Goal: Task Accomplishment & Management: Manage account settings

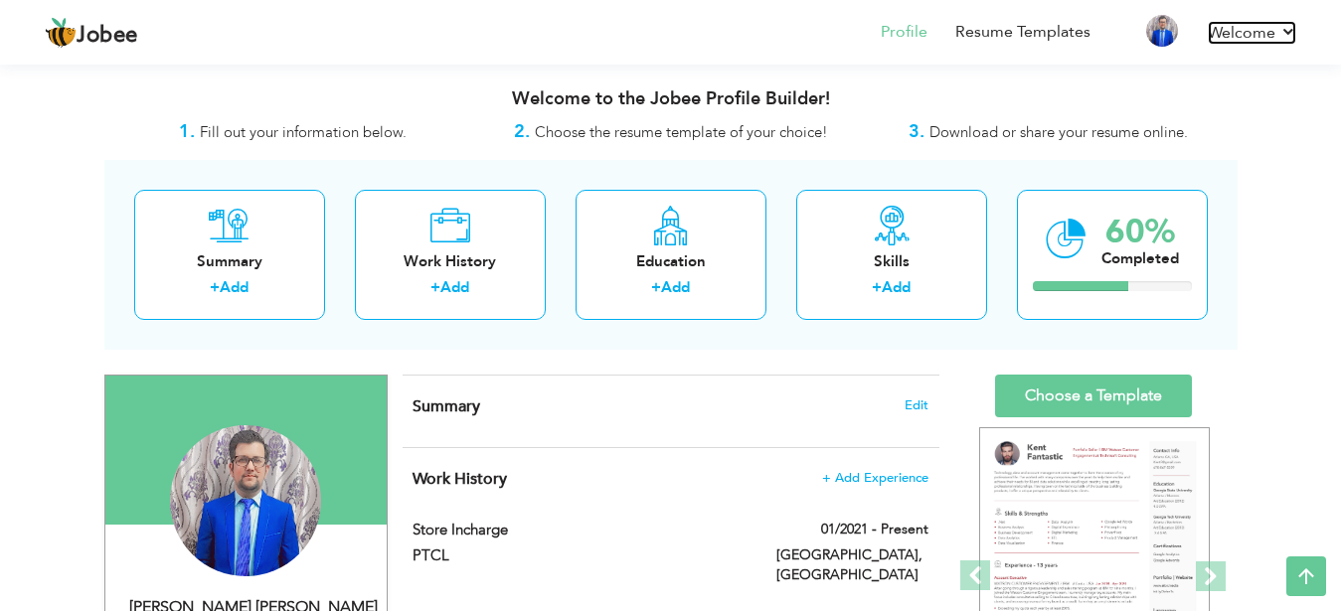
click at [1253, 30] on link "Welcome" at bounding box center [1252, 33] width 88 height 24
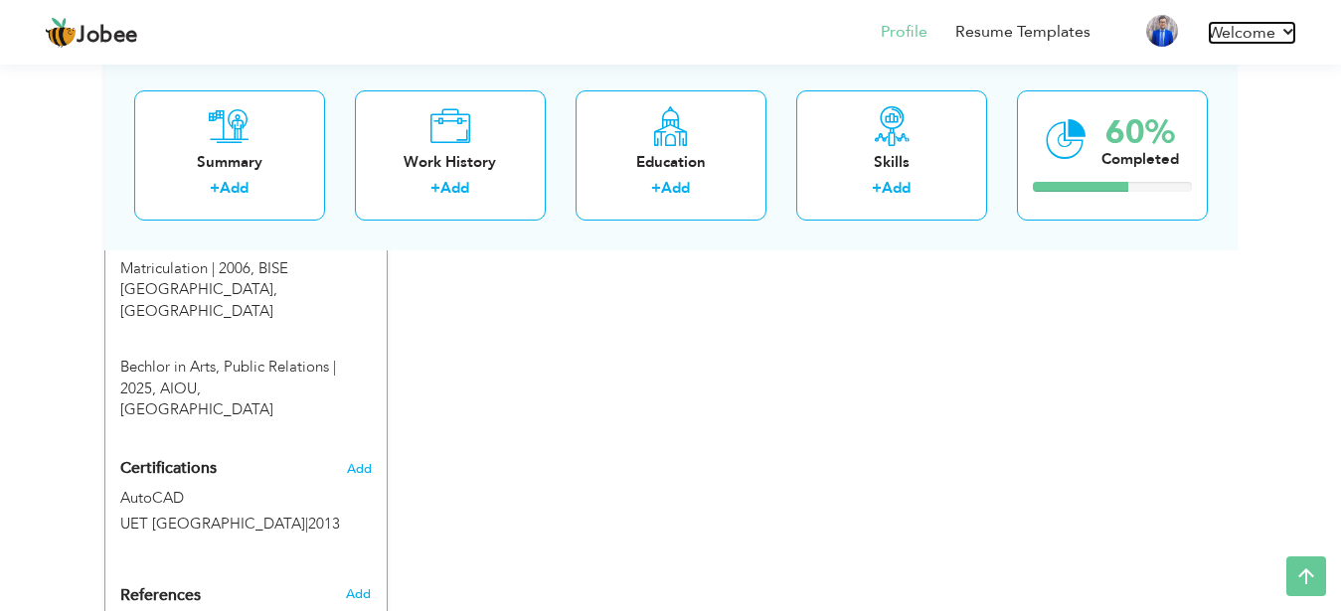
scroll to position [1201, 0]
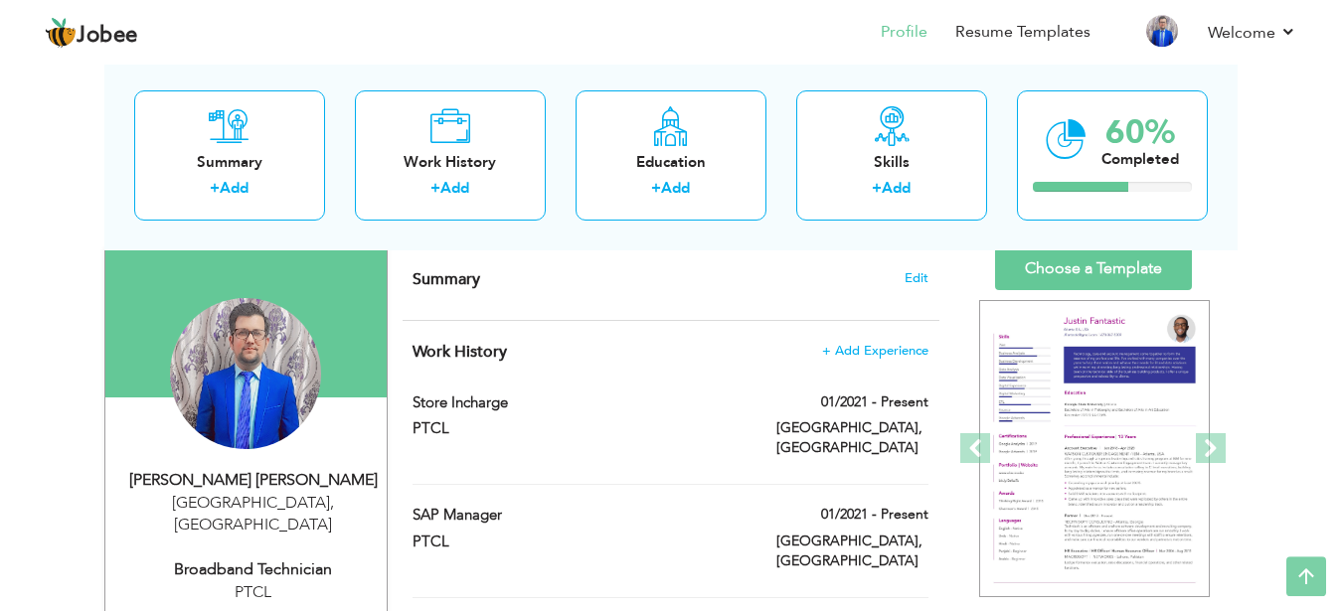
scroll to position [0, 0]
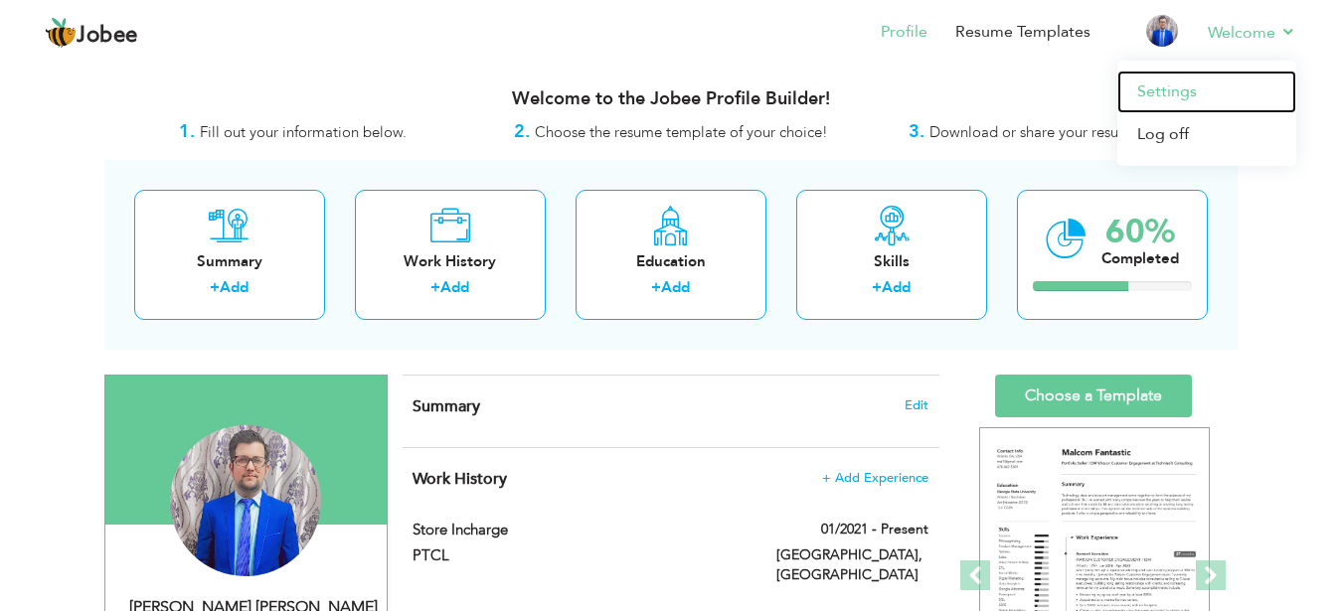
click at [1193, 90] on link "Settings" at bounding box center [1206, 92] width 179 height 43
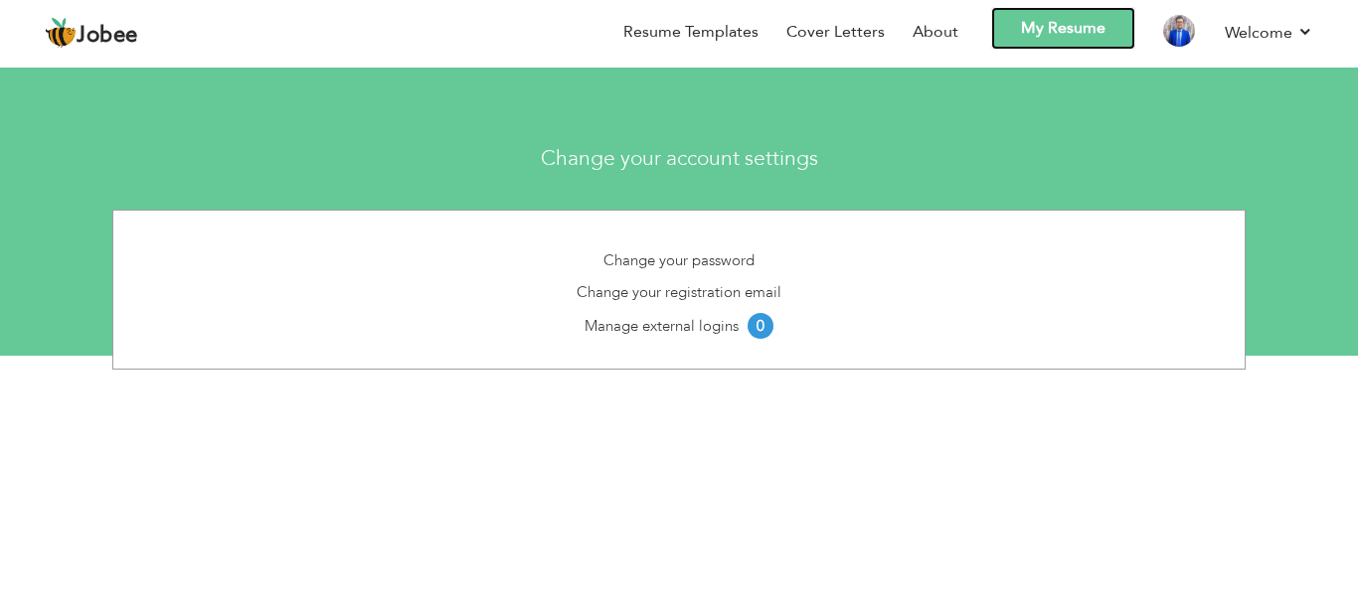
click at [1063, 23] on link "My Resume" at bounding box center [1063, 28] width 144 height 43
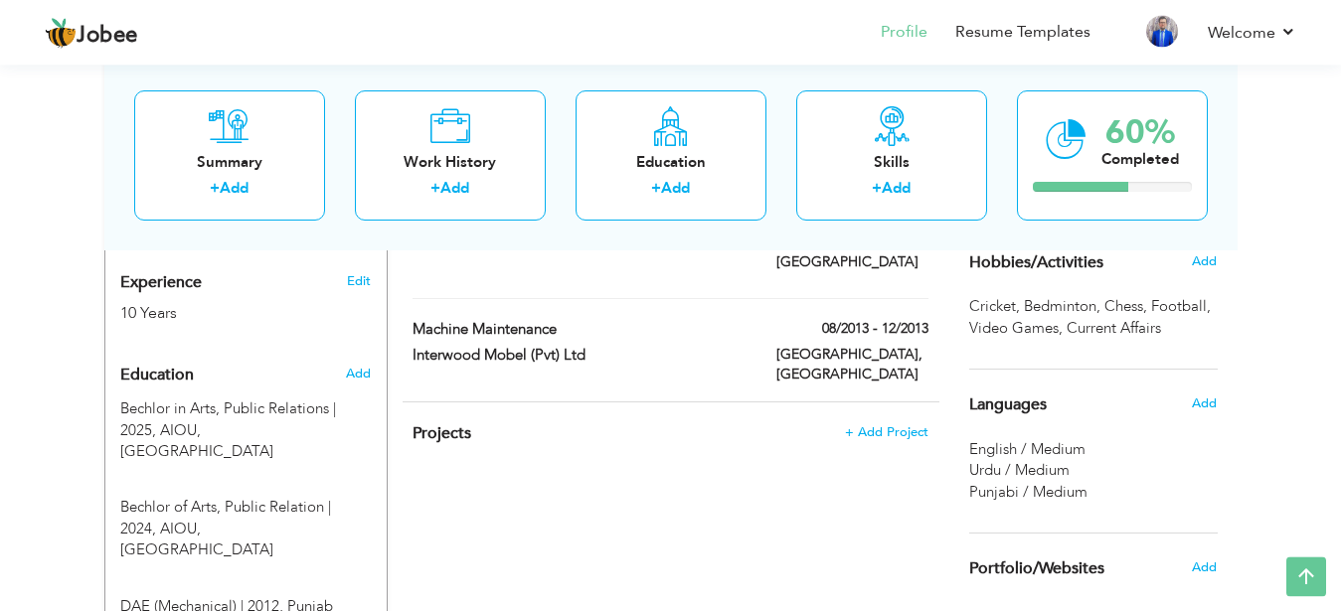
scroll to position [811, 0]
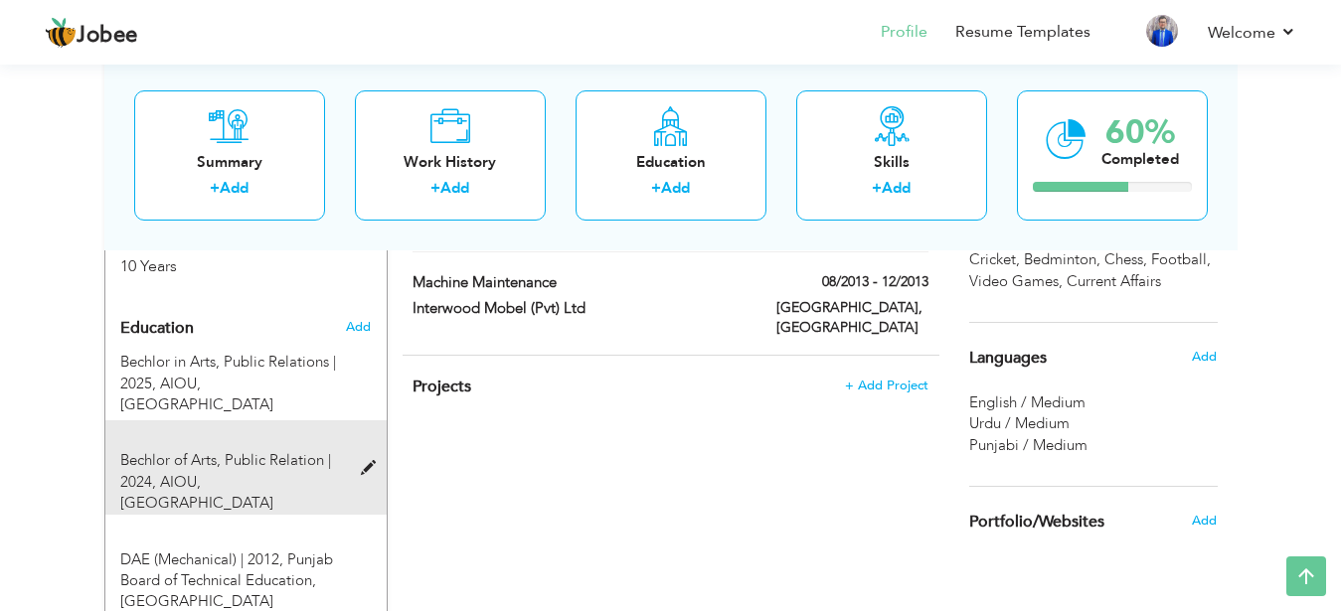
click at [368, 461] on span at bounding box center [373, 468] width 25 height 15
type input "Bechlor of Arts"
type input "Public Relation"
type input "2024"
type input "AIOU"
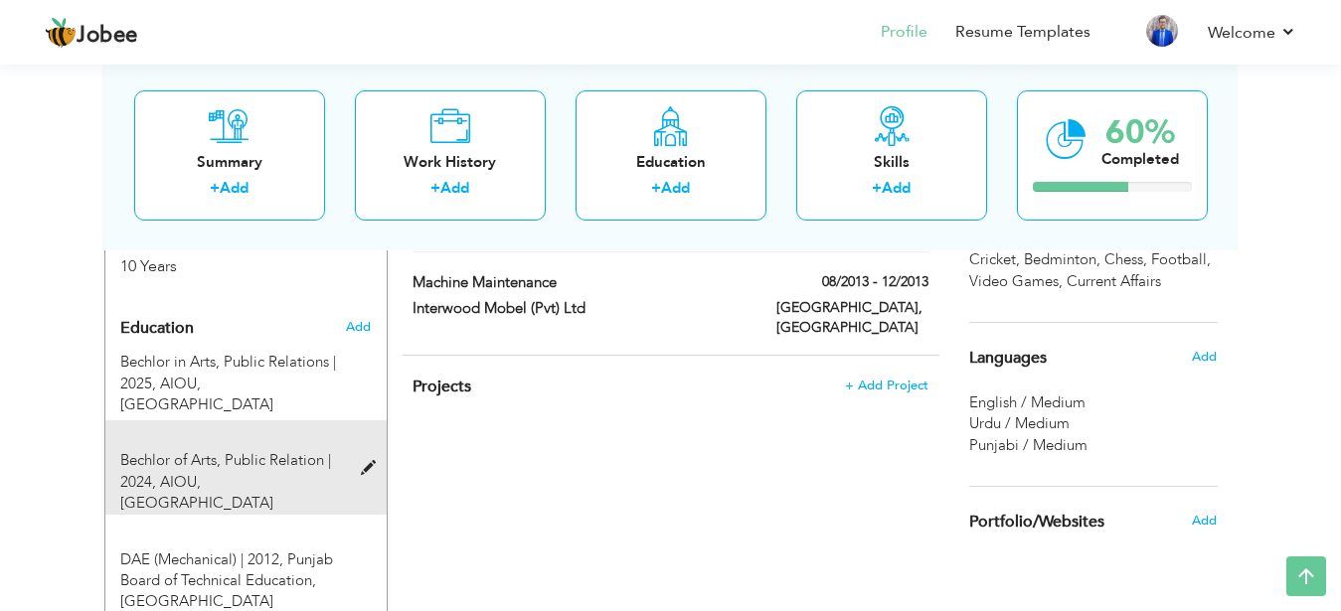
type input "65"
radio input "true"
type input "[GEOGRAPHIC_DATA]"
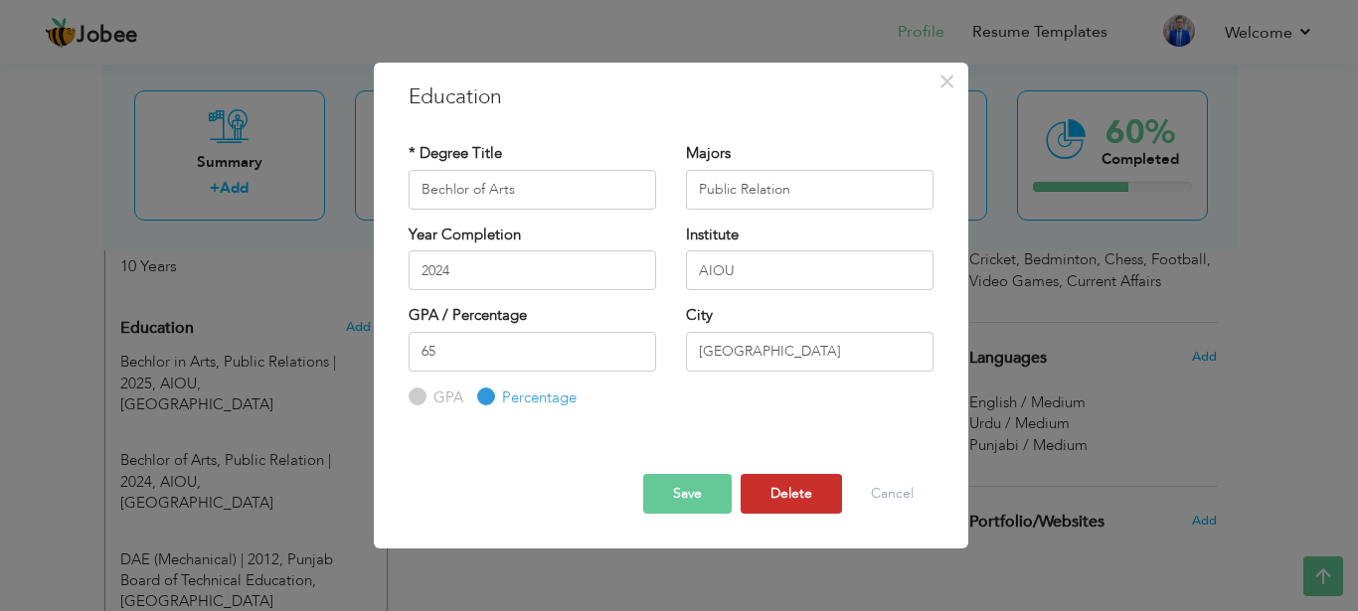
click at [769, 487] on button "Delete" at bounding box center [790, 494] width 101 height 40
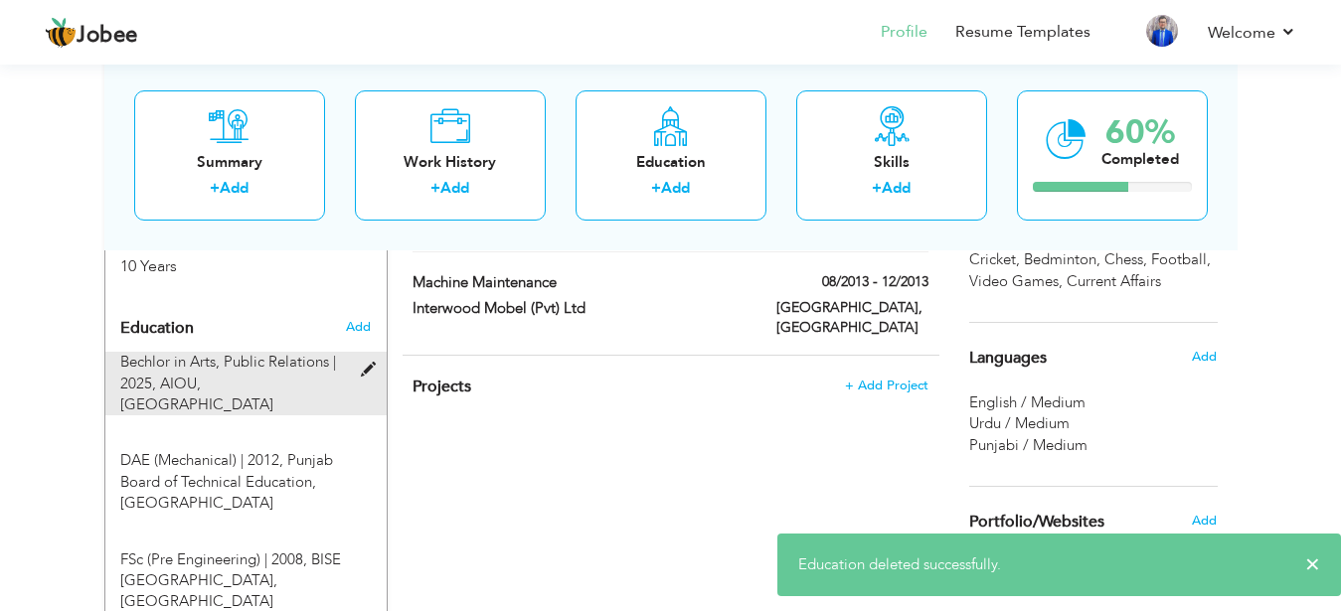
click at [274, 352] on span "Bechlor in Arts, Public Relations | 2025," at bounding box center [228, 372] width 216 height 41
type input "Bechlor in Arts"
type input "Public Relations"
type input "2025"
radio input "true"
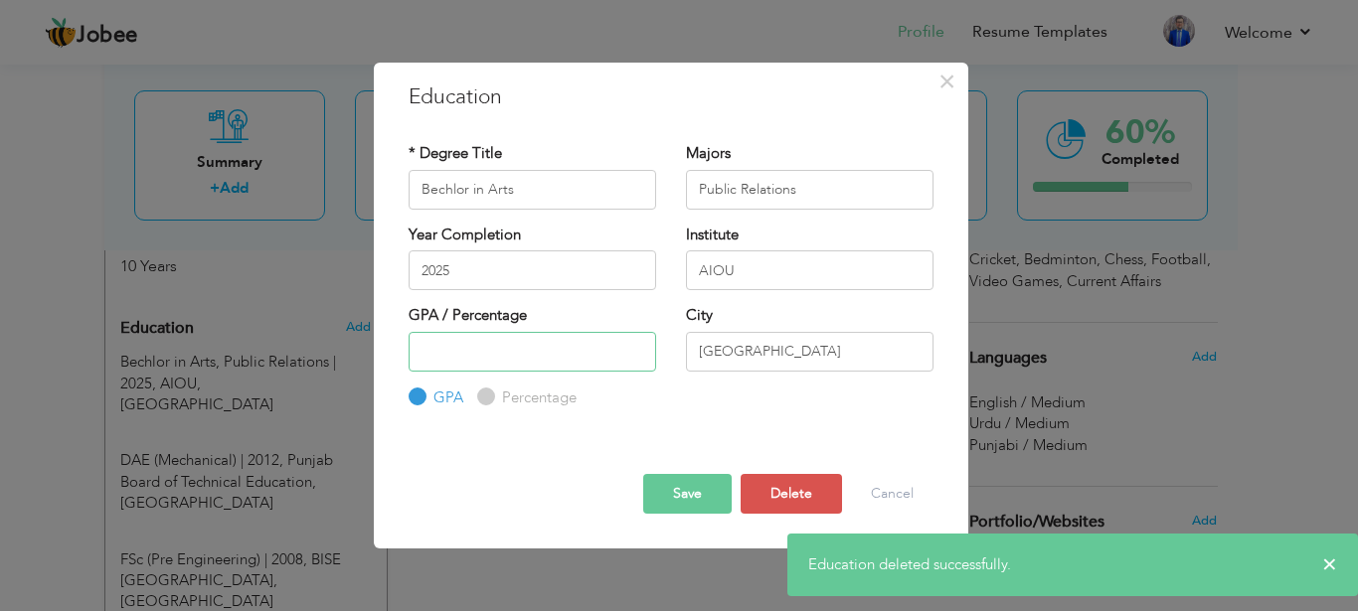
click at [468, 365] on input "number" at bounding box center [532, 352] width 247 height 40
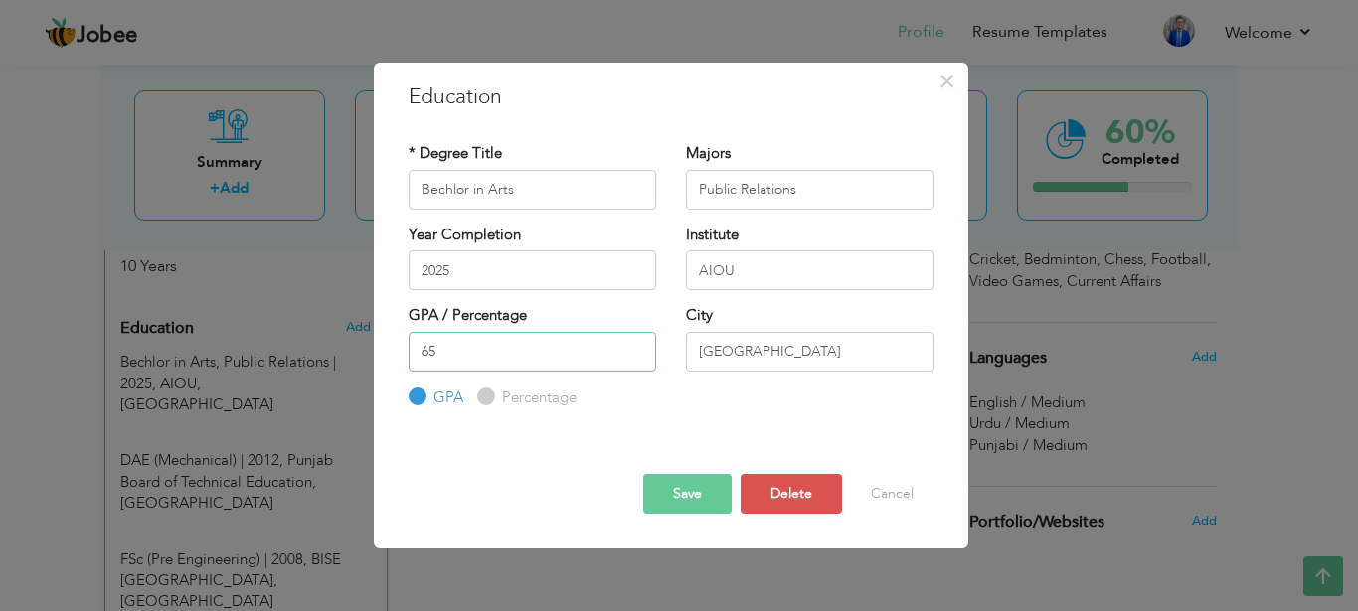
type input "65"
click at [487, 392] on input "Percentage" at bounding box center [483, 397] width 13 height 13
radio input "true"
click at [699, 500] on button "Save" at bounding box center [687, 494] width 88 height 40
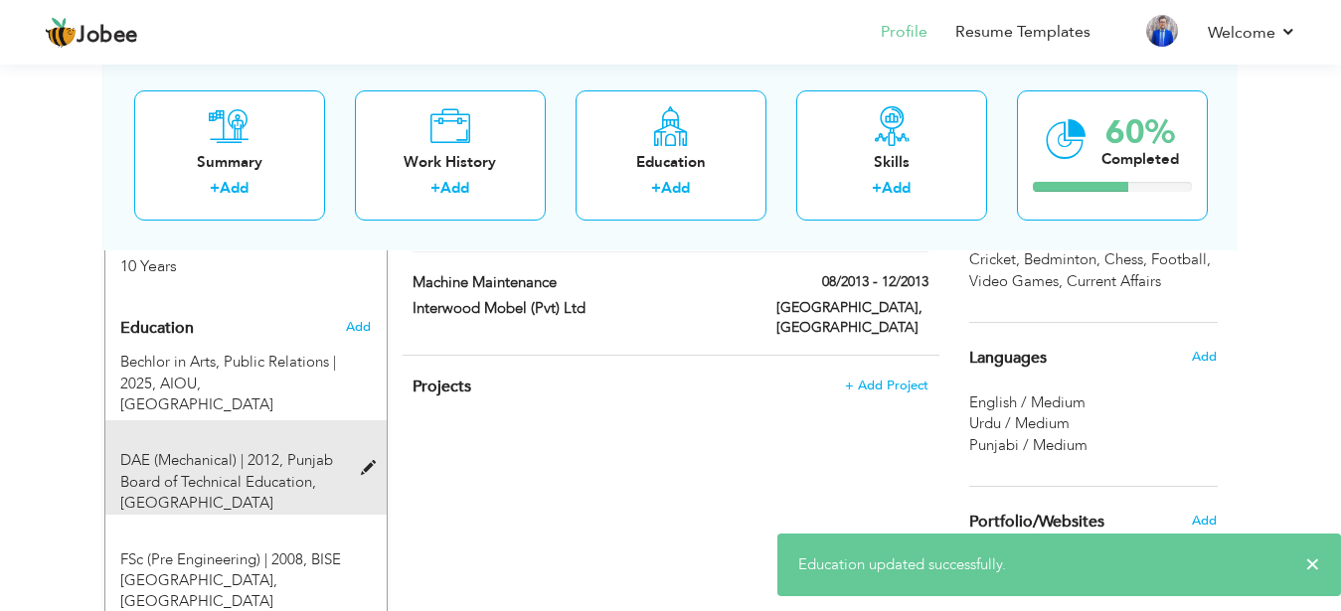
click at [323, 420] on div "DAE (Mechanical) | 2012, Punjab Board of Technical Education, Lahore" at bounding box center [245, 466] width 281 height 93
type input "DAE (Mechanical)"
type input "2012"
type input "Punjab Board of Technical Education"
radio input "true"
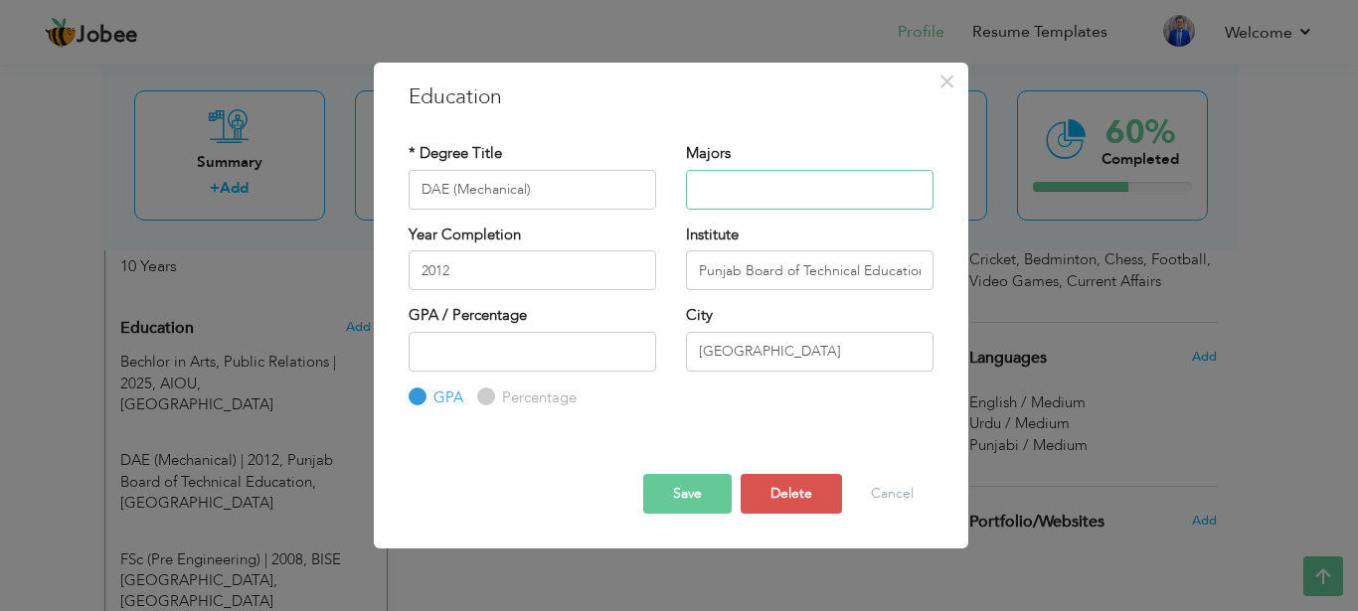
click at [782, 182] on input "text" at bounding box center [809, 190] width 247 height 40
type input "Mechanical"
click at [699, 487] on button "Save" at bounding box center [687, 494] width 88 height 40
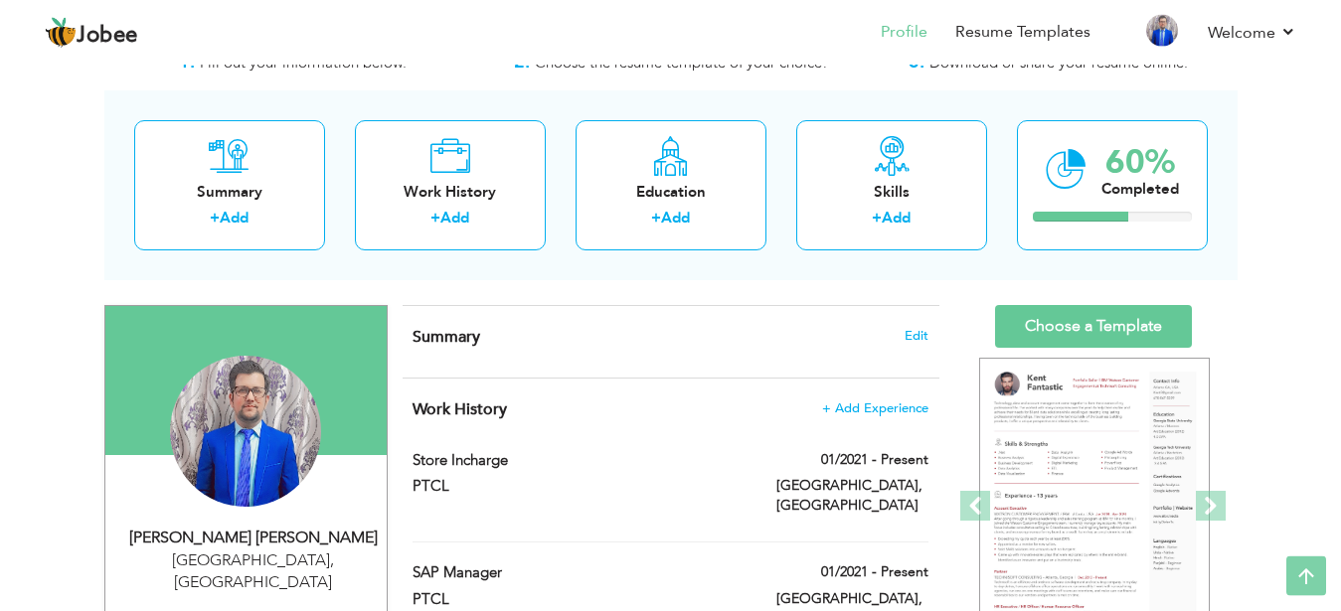
scroll to position [12, 0]
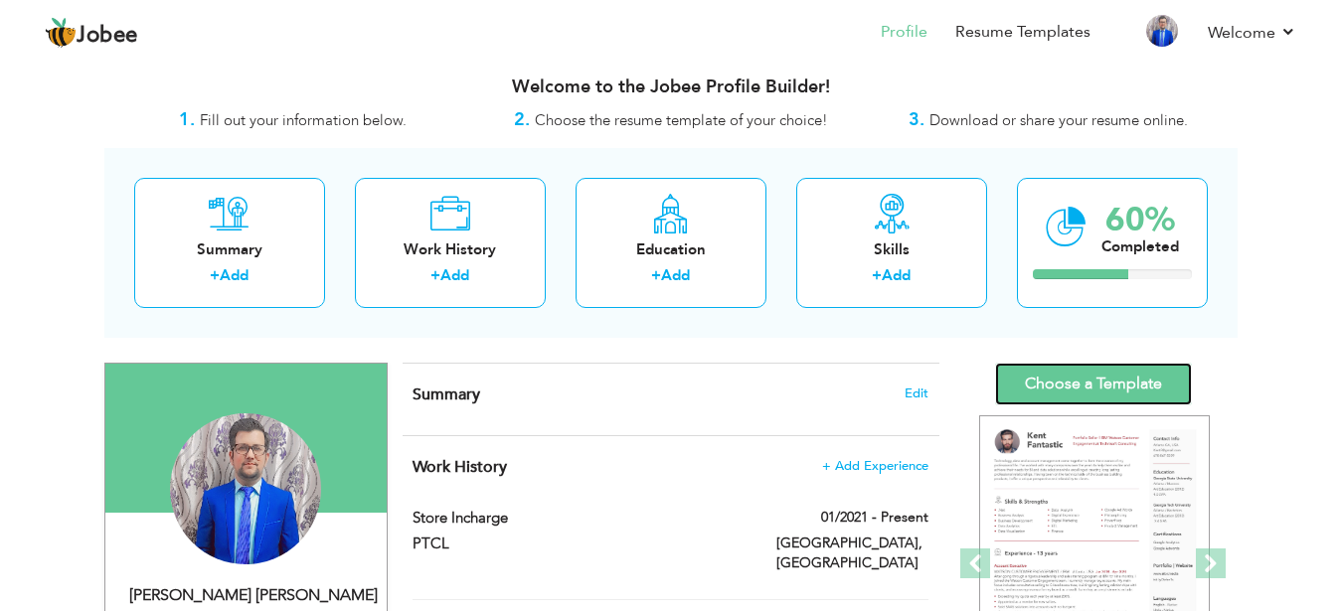
click at [1111, 378] on link "Choose a Template" at bounding box center [1093, 384] width 197 height 43
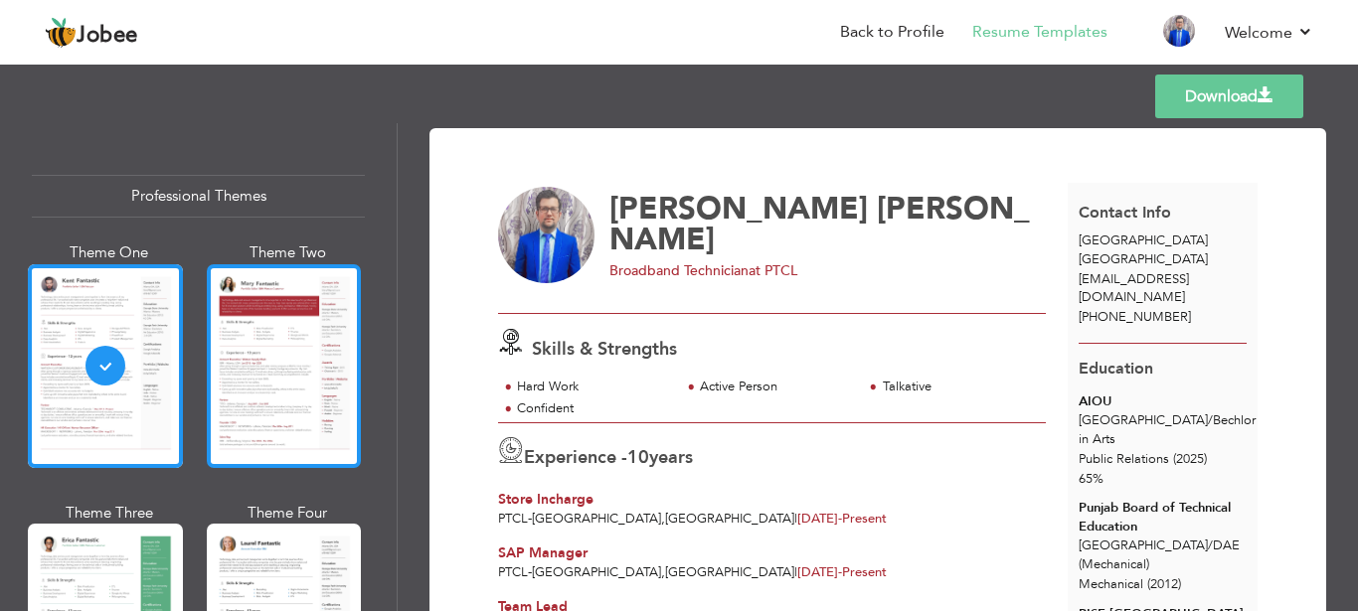
click at [259, 370] on div at bounding box center [284, 366] width 155 height 204
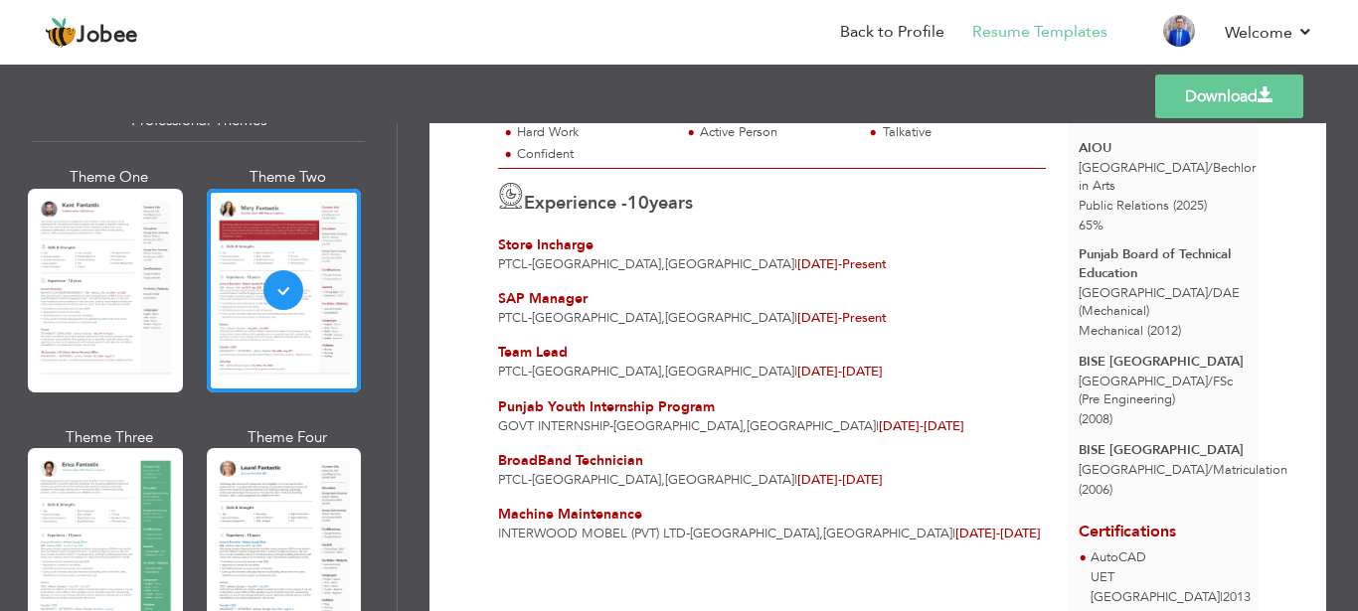
scroll to position [119, 0]
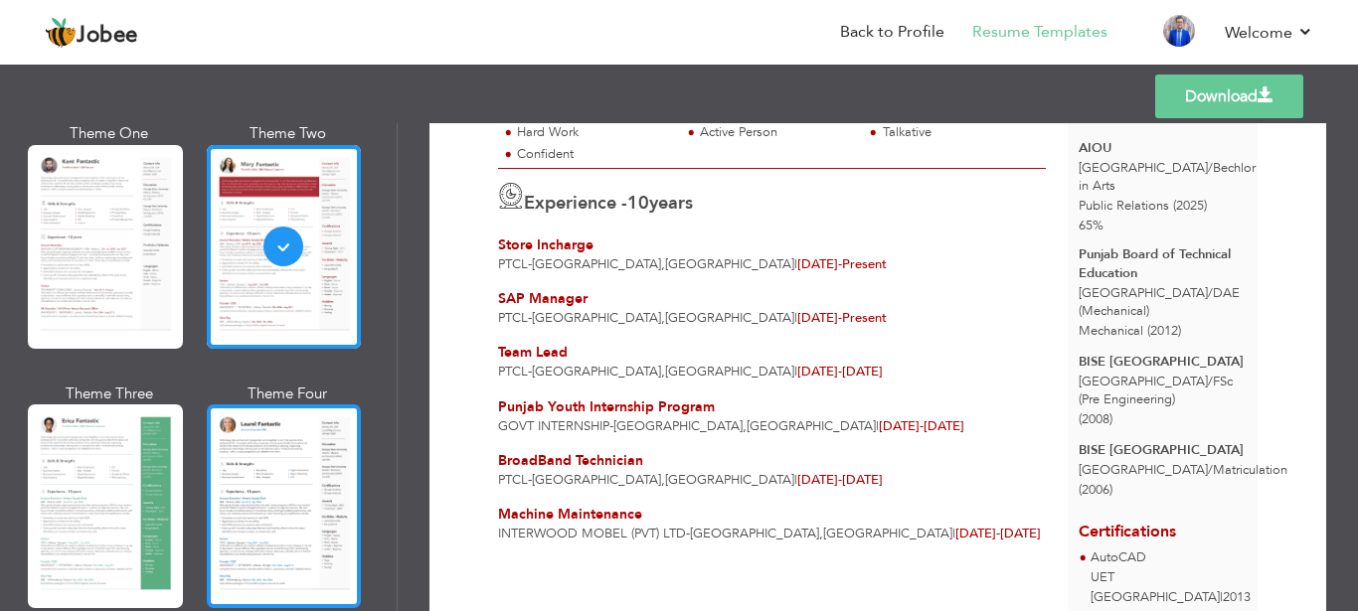
click at [213, 442] on div at bounding box center [284, 507] width 155 height 204
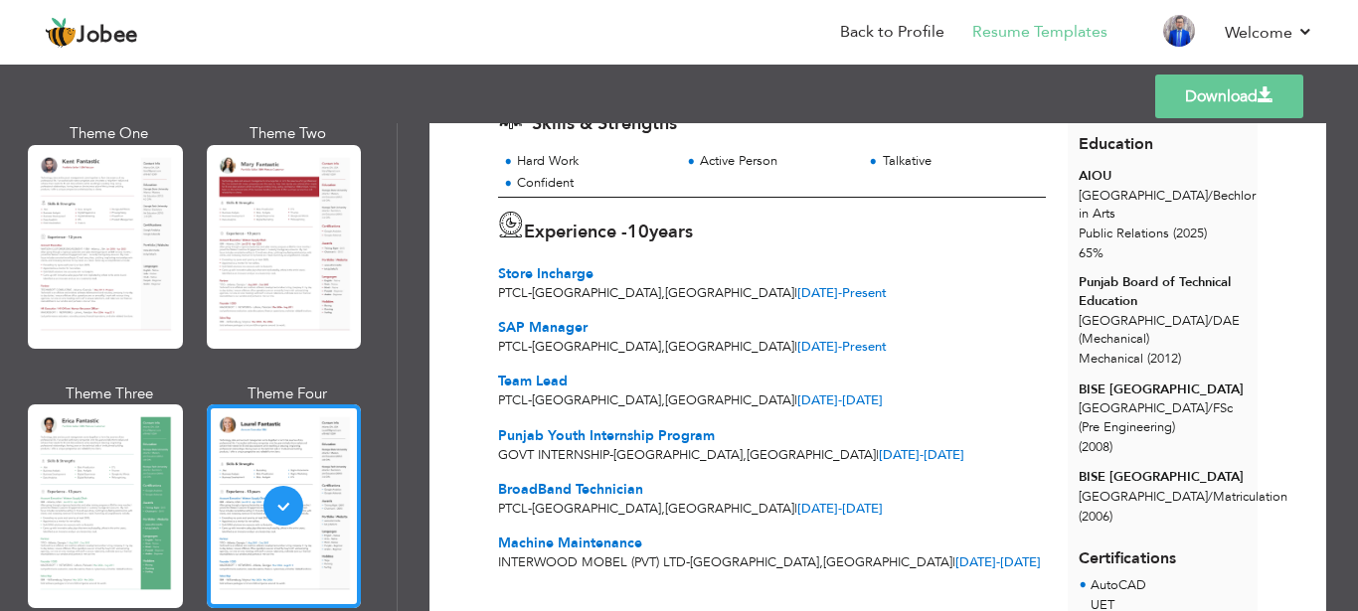
scroll to position [0, 0]
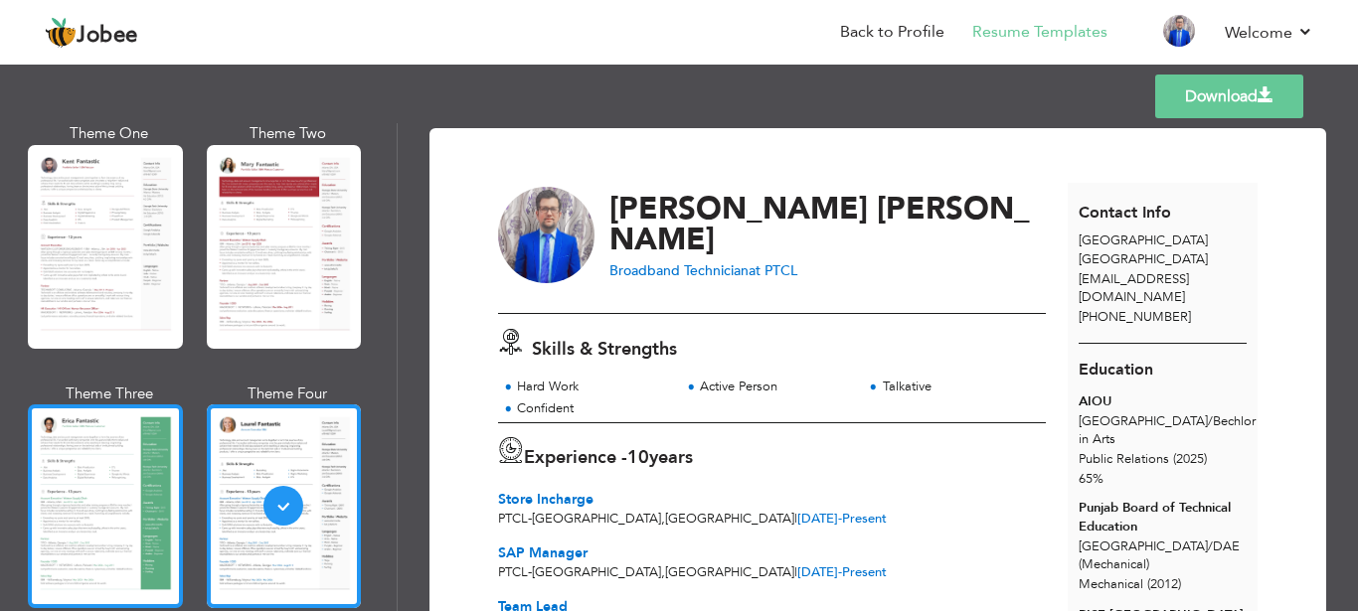
click at [88, 472] on div at bounding box center [105, 507] width 155 height 204
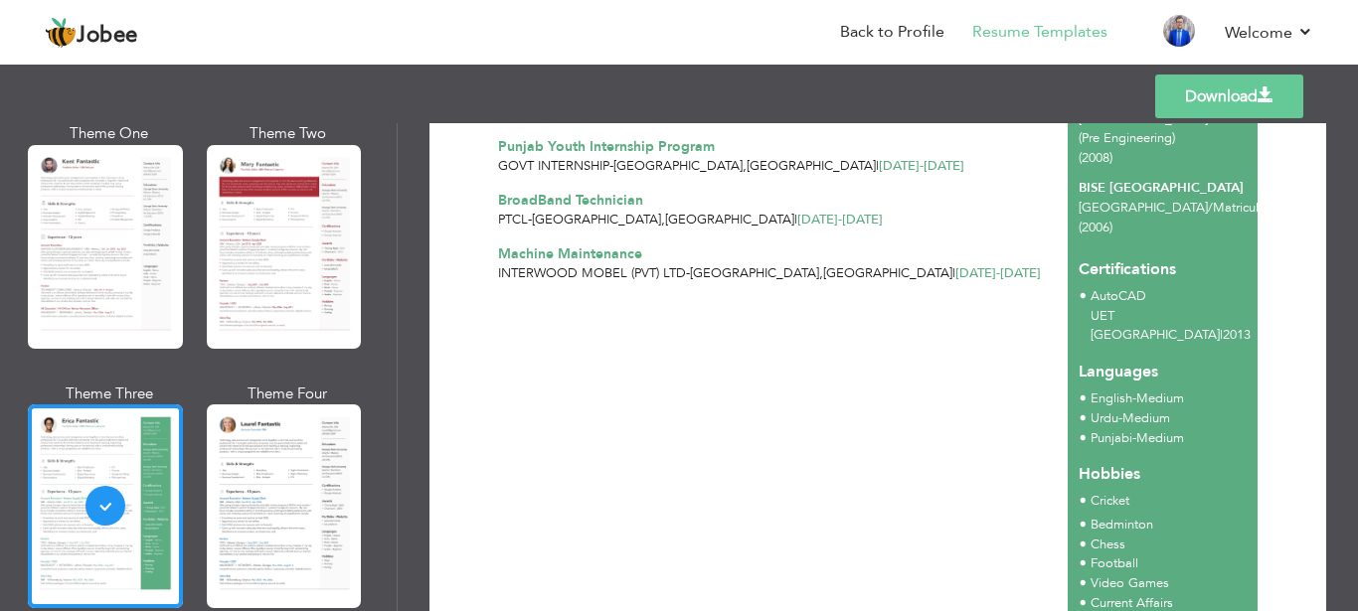
scroll to position [540, 0]
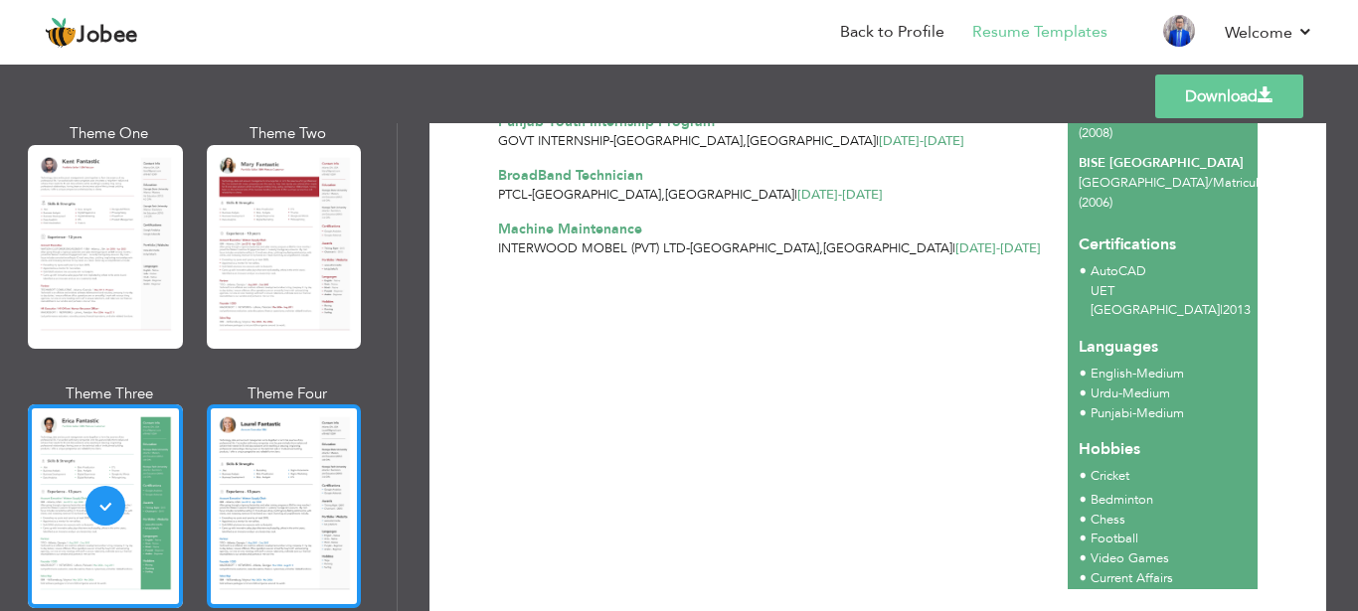
click at [265, 425] on div at bounding box center [284, 507] width 155 height 204
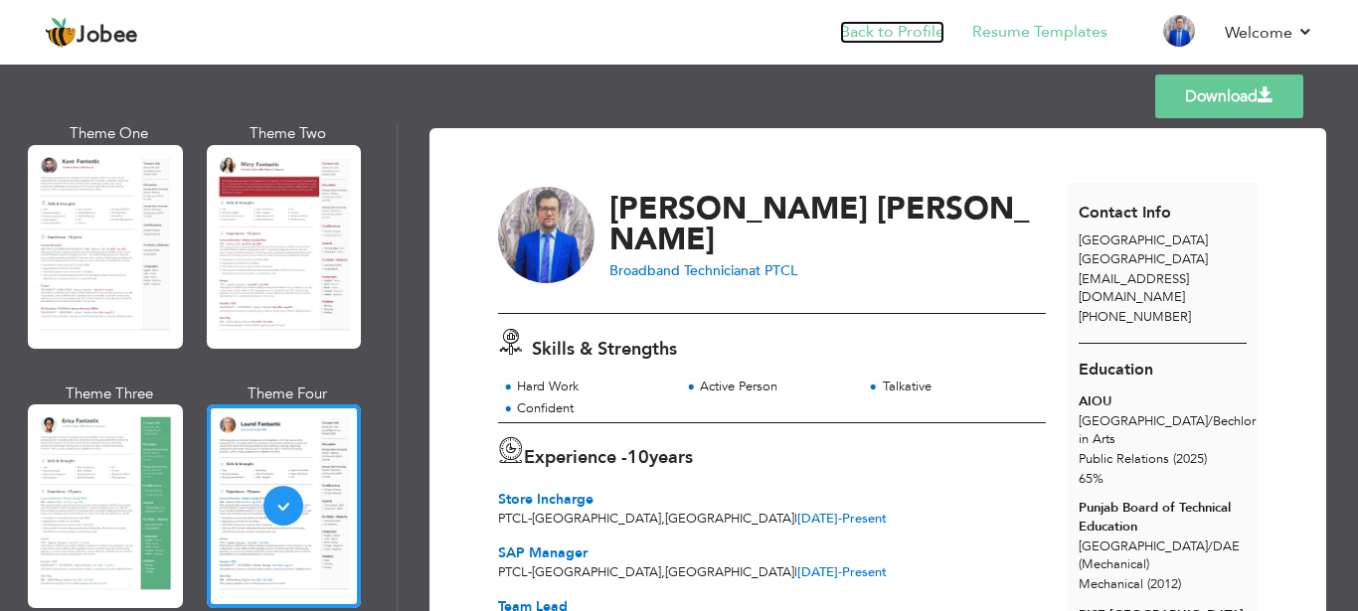
click at [854, 33] on link "Back to Profile" at bounding box center [892, 32] width 104 height 23
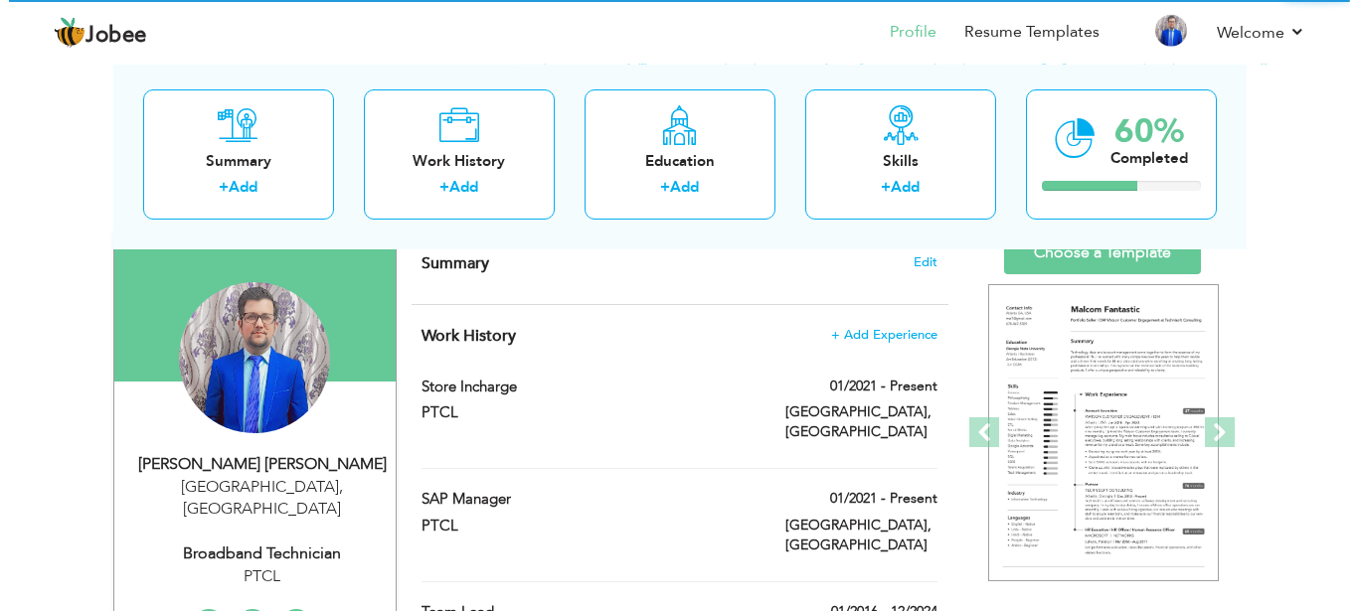
scroll to position [203, 0]
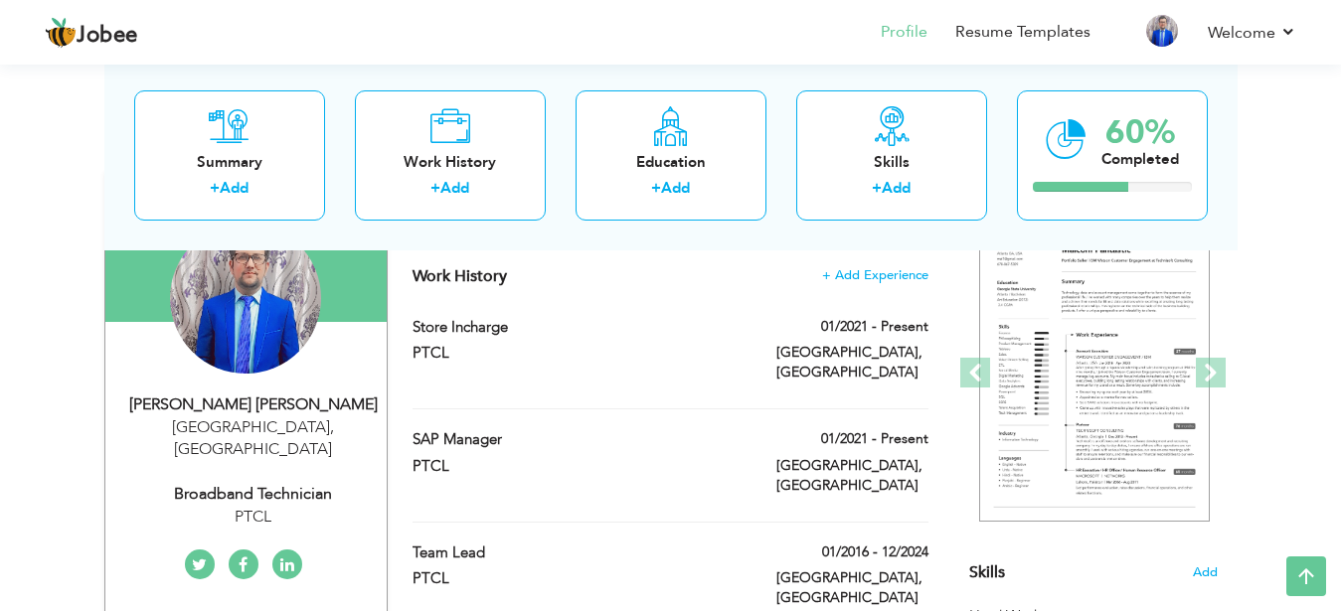
click at [306, 483] on div "Broadband Technician" at bounding box center [253, 494] width 266 height 23
type input "[PERSON_NAME]"
type input "[PHONE_NUMBER]"
select select "number:166"
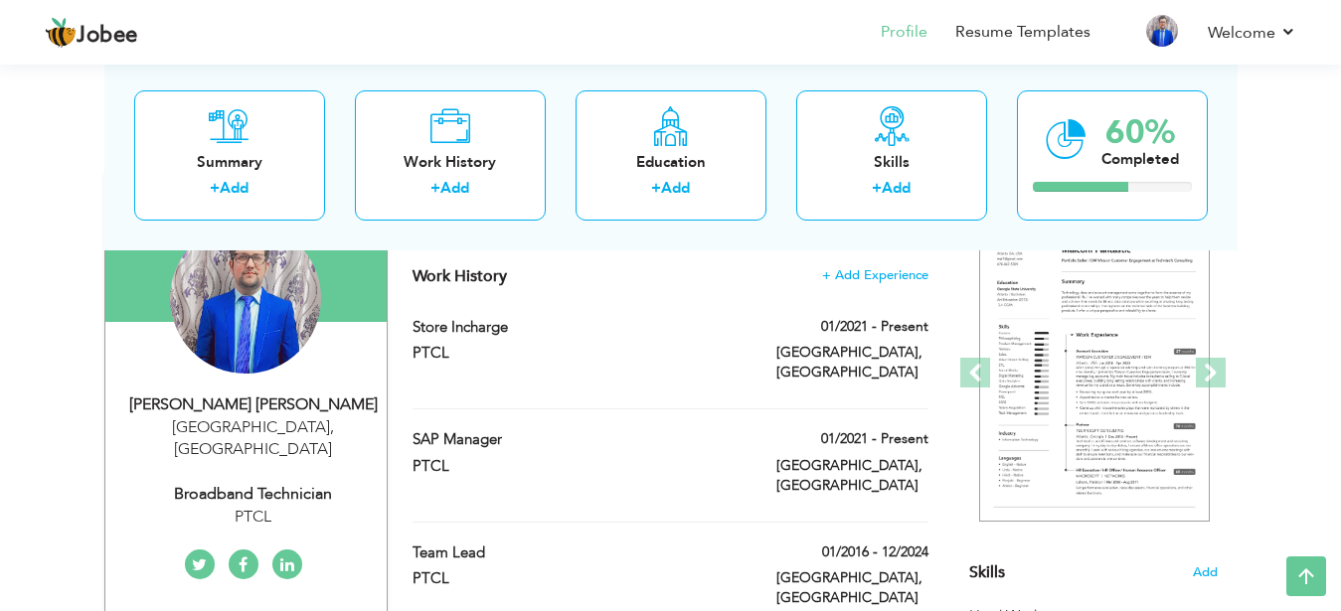
type input "[GEOGRAPHIC_DATA]"
select select "number:12"
type input "PTCL"
type input "Broadband Technician"
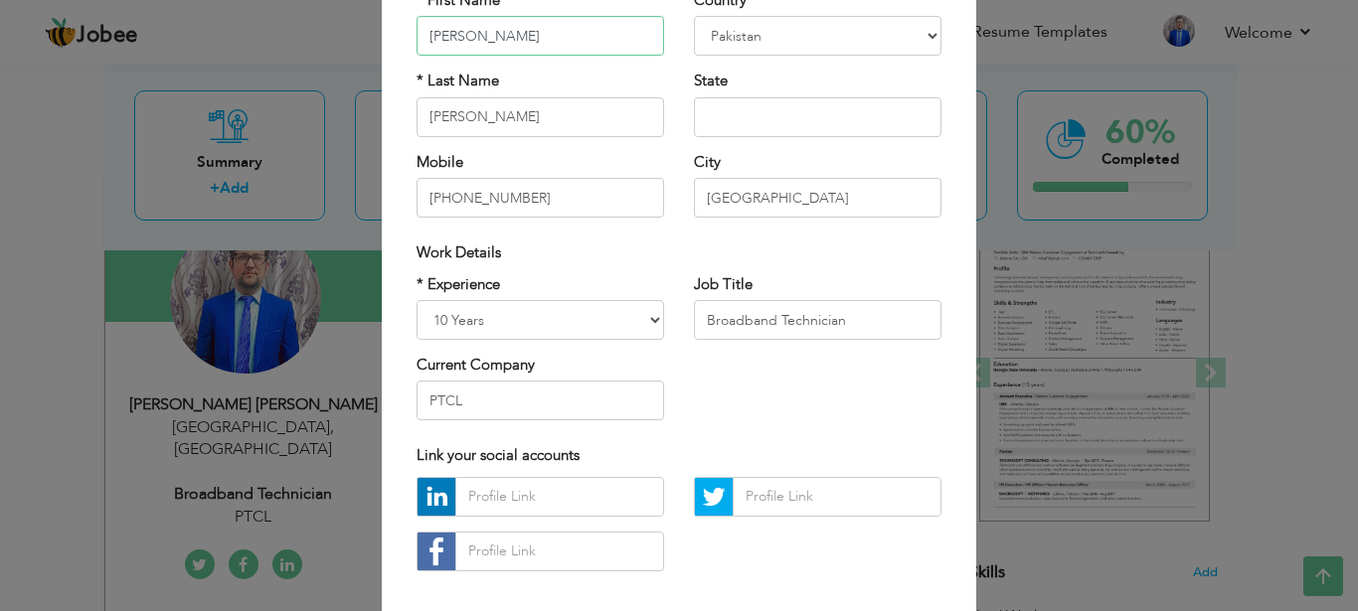
scroll to position [239, 0]
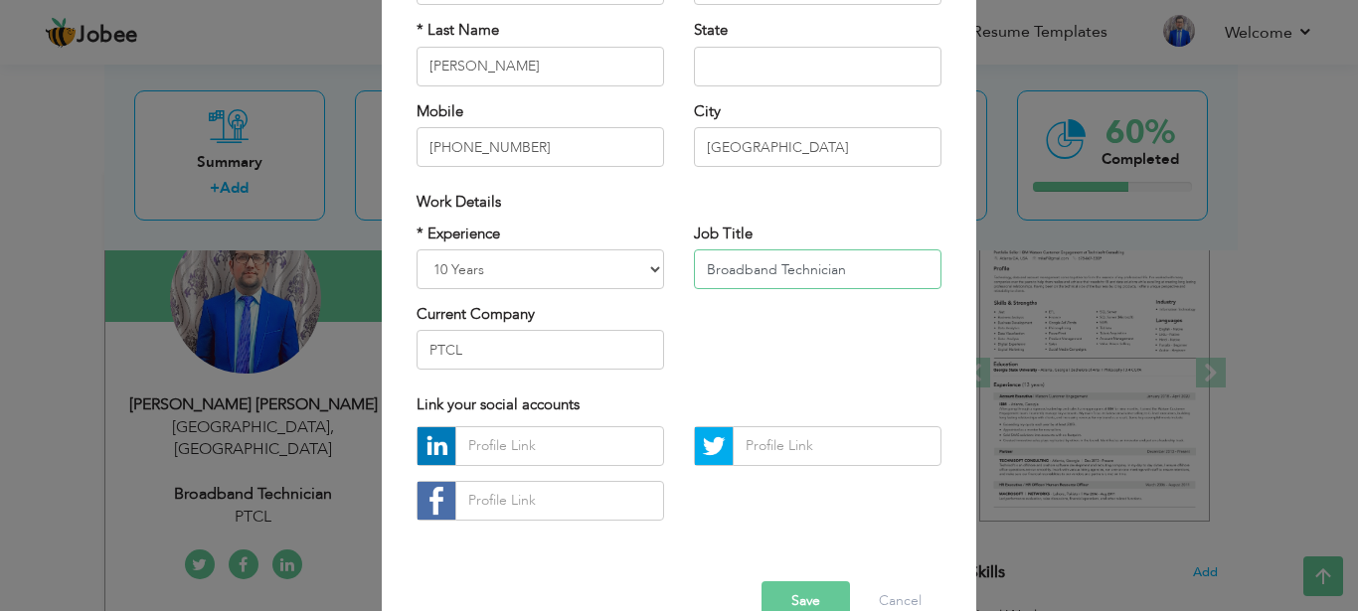
drag, startPoint x: 889, startPoint y: 267, endPoint x: 656, endPoint y: 269, distance: 232.6
click at [694, 269] on input "Broadband Technician" at bounding box center [817, 269] width 247 height 40
select select "number:14"
click option "12 Years" at bounding box center [0, 0] width 0 height 0
click at [871, 256] on input "Broadband Technician" at bounding box center [817, 269] width 247 height 40
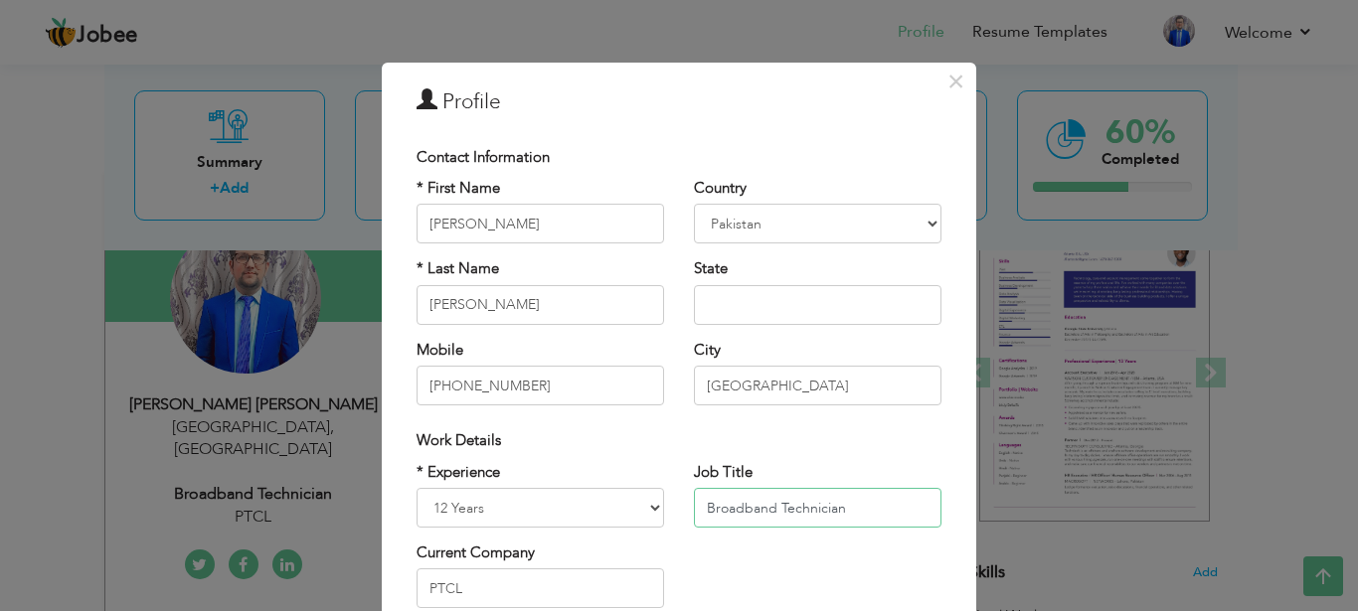
scroll to position [119, 0]
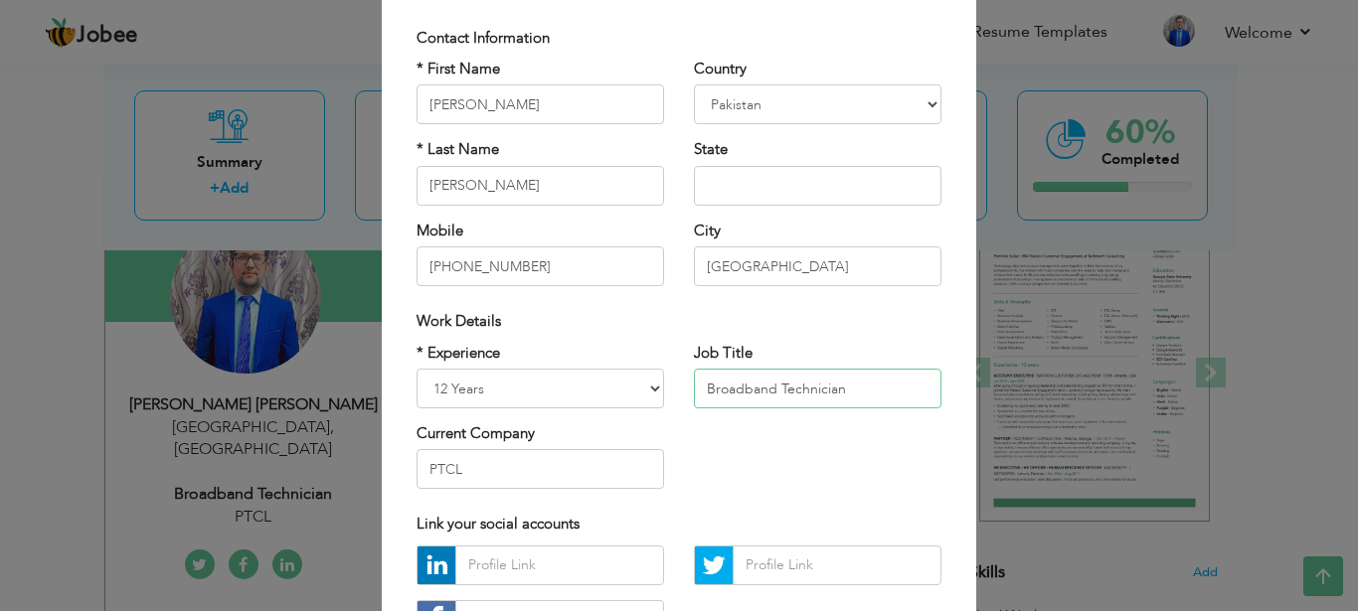
drag, startPoint x: 916, startPoint y: 386, endPoint x: 679, endPoint y: 387, distance: 237.6
click at [694, 387] on input "Broadband Technician" at bounding box center [817, 389] width 247 height 40
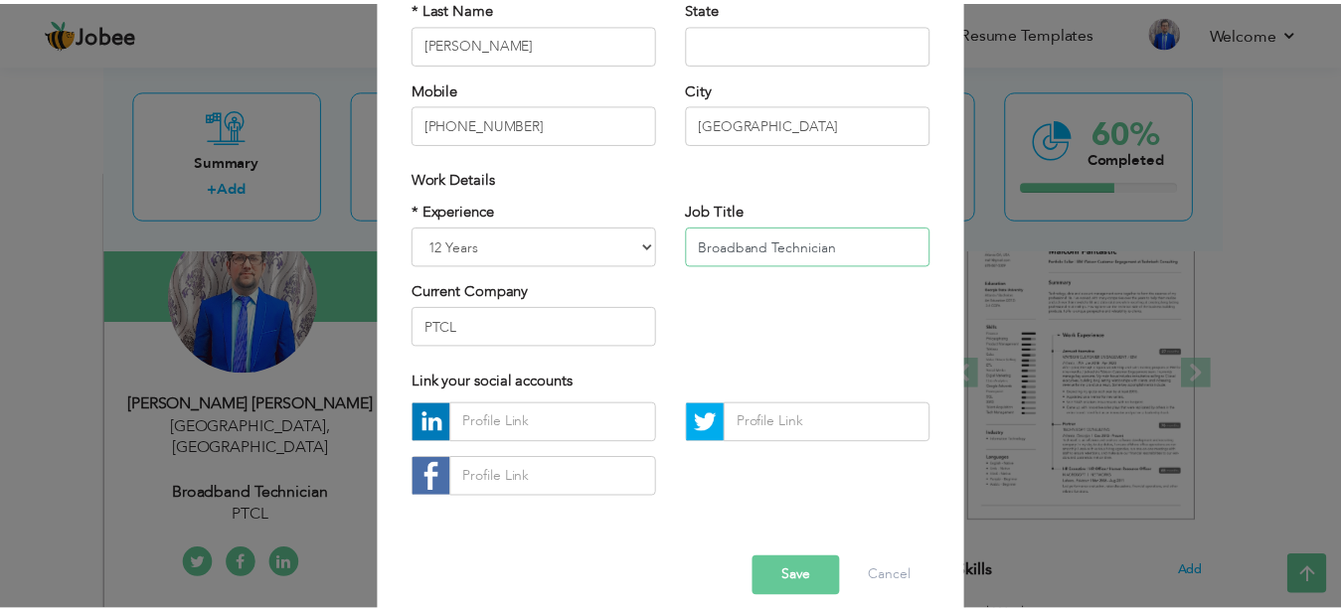
scroll to position [283, 0]
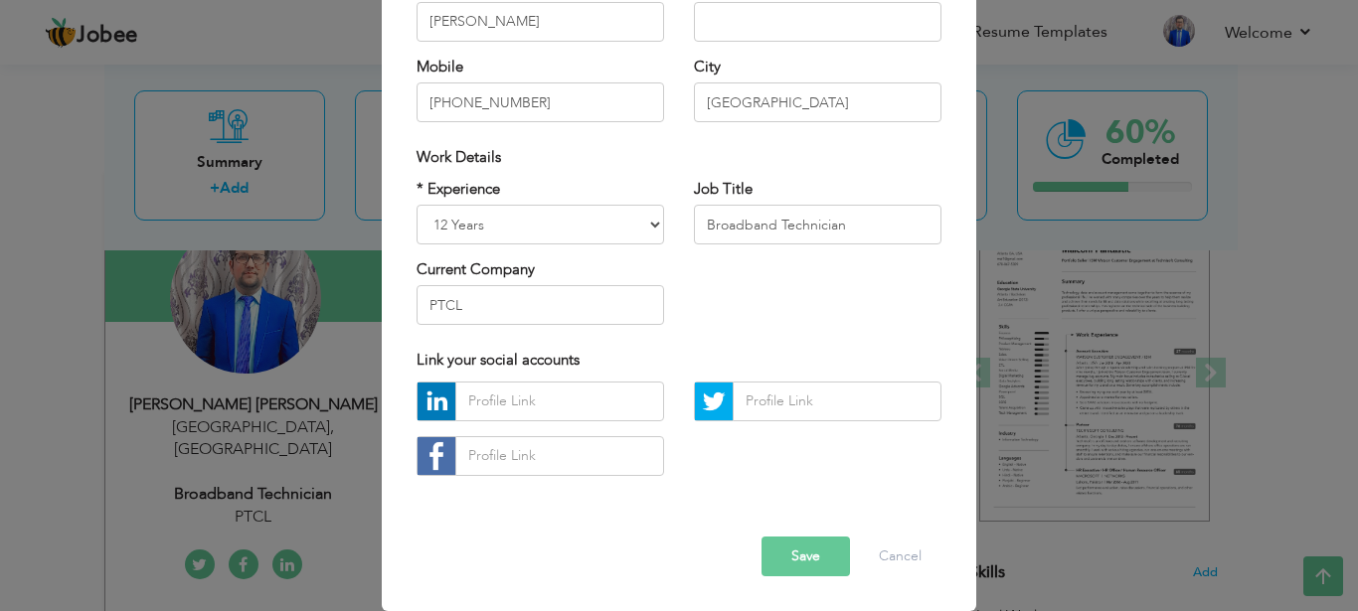
click at [804, 561] on button "Save" at bounding box center [805, 557] width 88 height 40
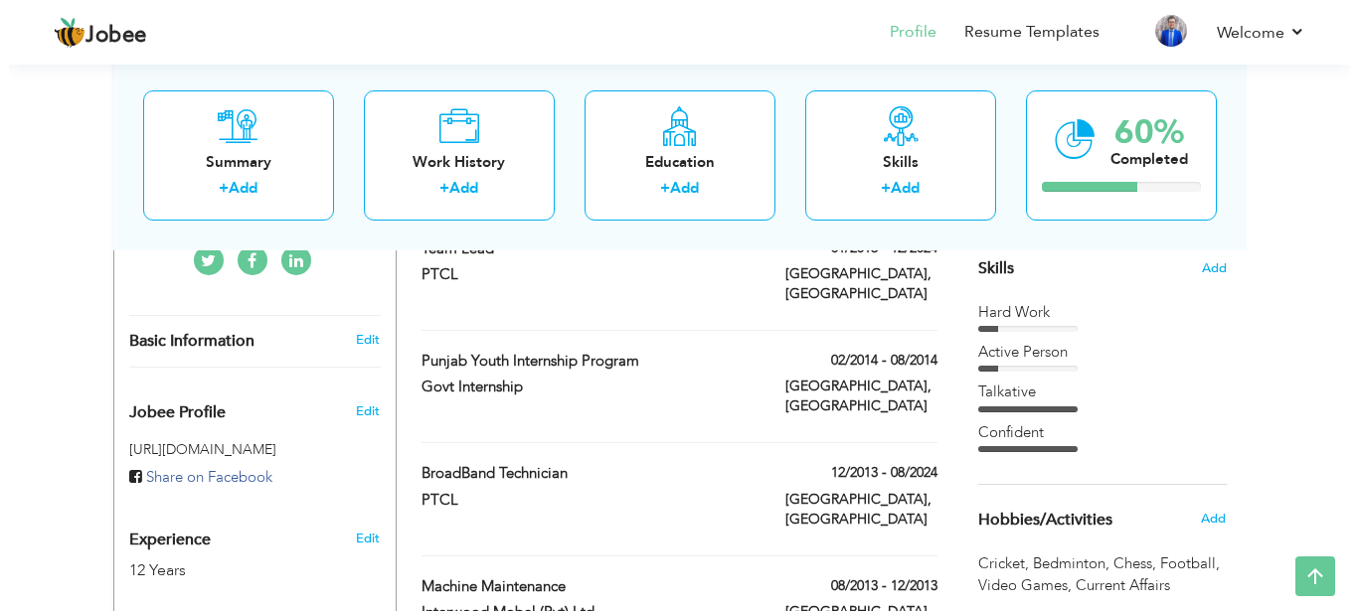
scroll to position [608, 0]
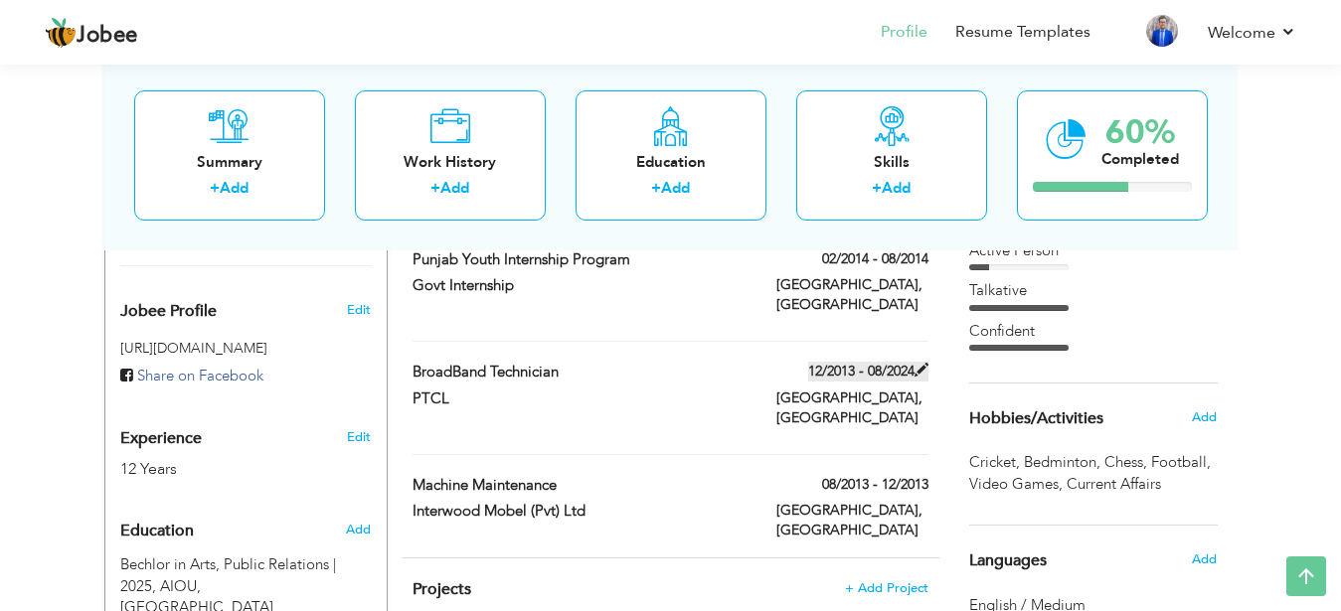
click at [893, 362] on label "12/2013 - 08/2024" at bounding box center [868, 372] width 120 height 20
type input "BroadBand Technician"
type input "PTCL"
type input "12/2013"
type input "08/2024"
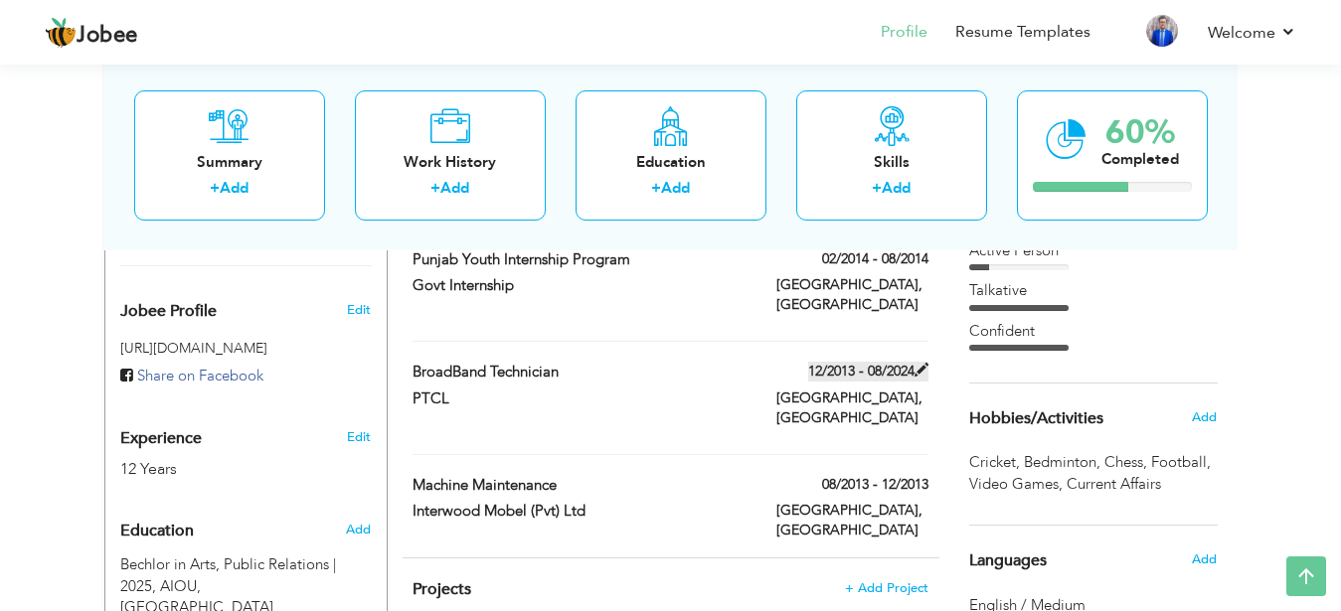
type input "[GEOGRAPHIC_DATA]"
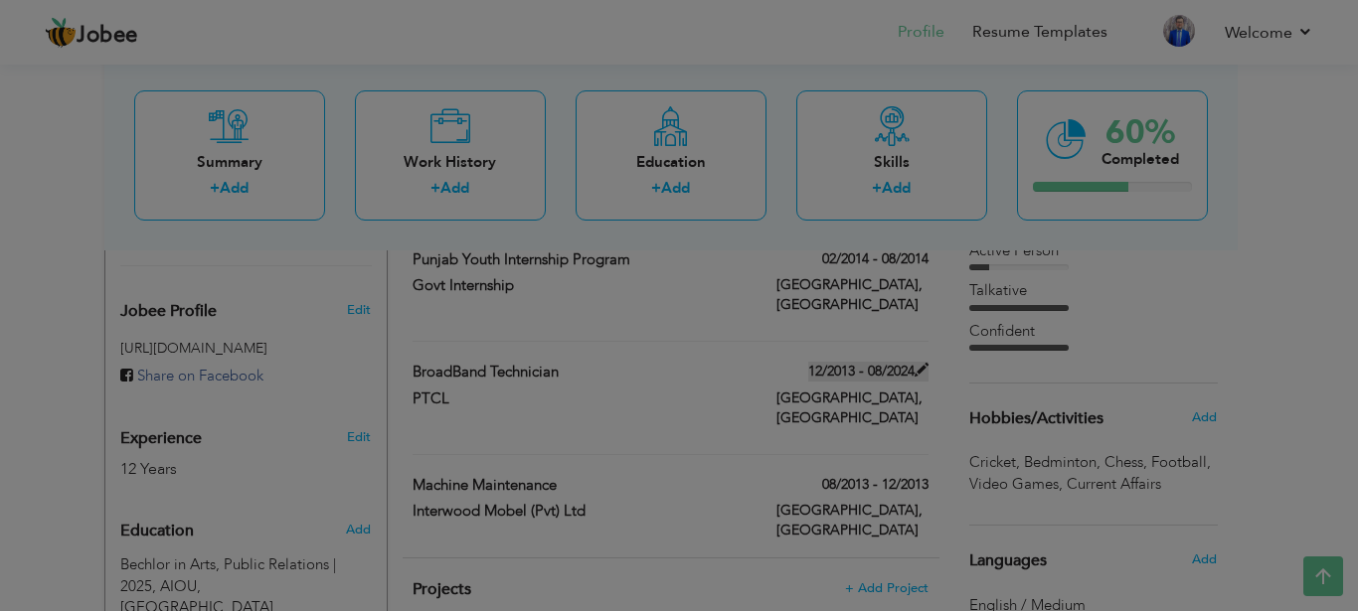
scroll to position [0, 0]
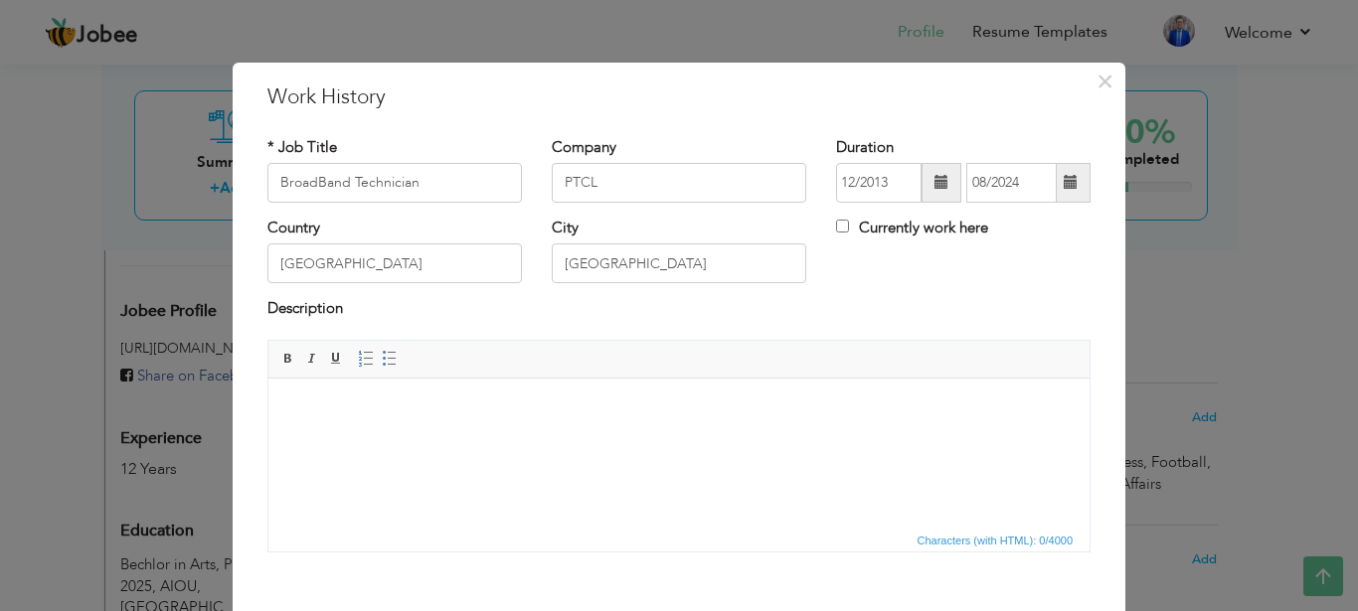
click at [1064, 178] on span at bounding box center [1071, 182] width 14 height 14
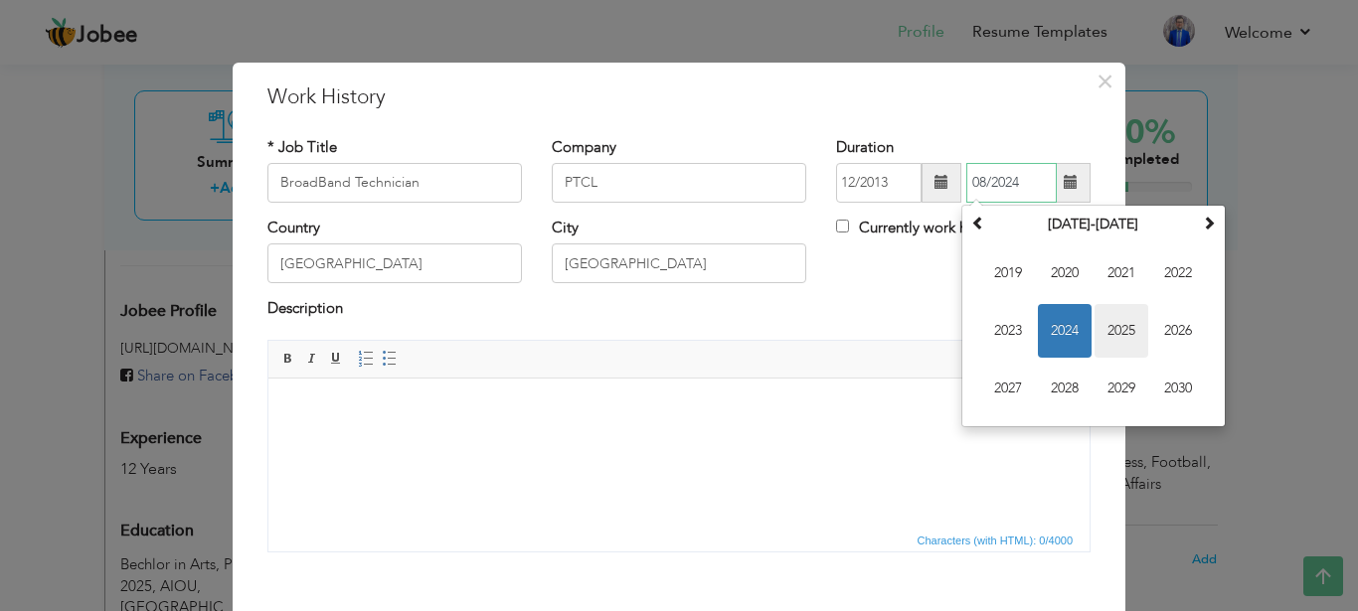
click at [1115, 327] on span "2025" at bounding box center [1121, 331] width 54 height 54
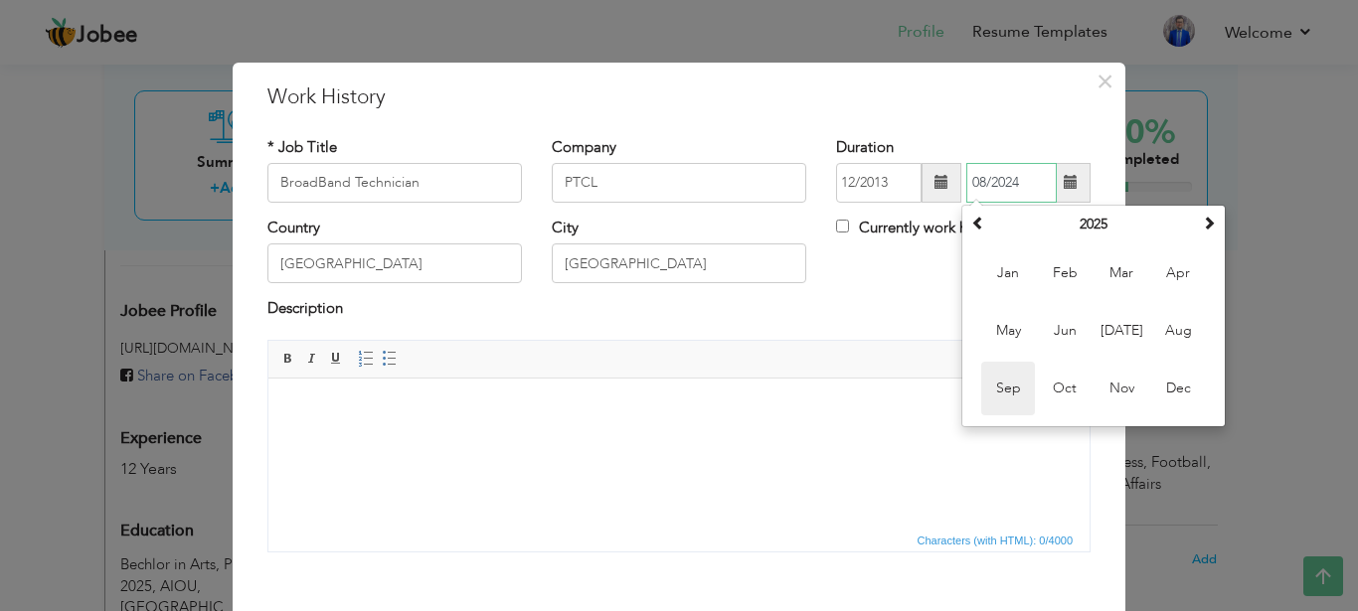
click at [1002, 389] on span "Sep" at bounding box center [1008, 389] width 54 height 54
type input "09/2025"
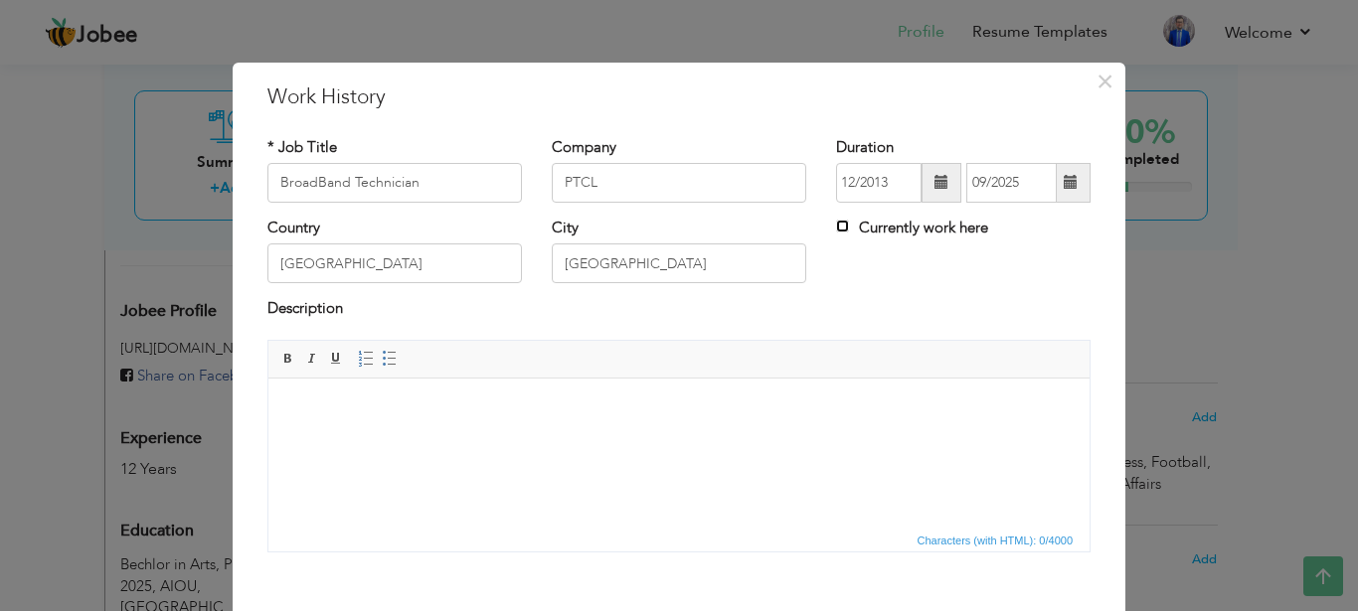
click at [839, 226] on input "Currently work here" at bounding box center [842, 226] width 13 height 13
checkbox input "true"
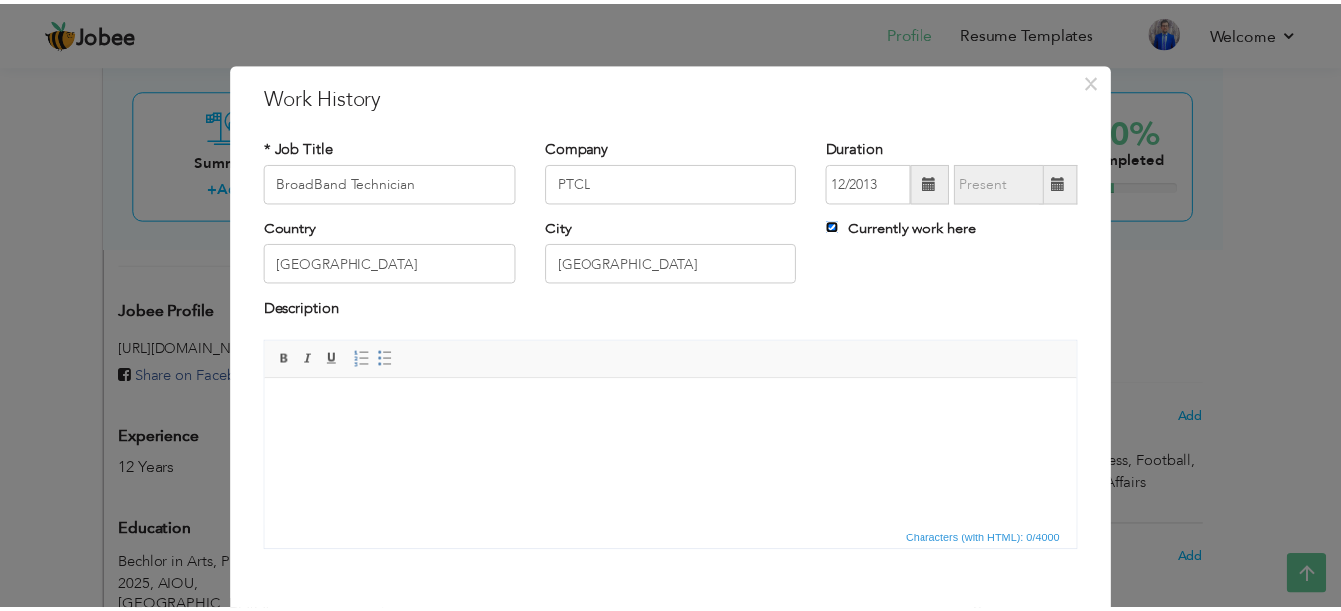
scroll to position [103, 0]
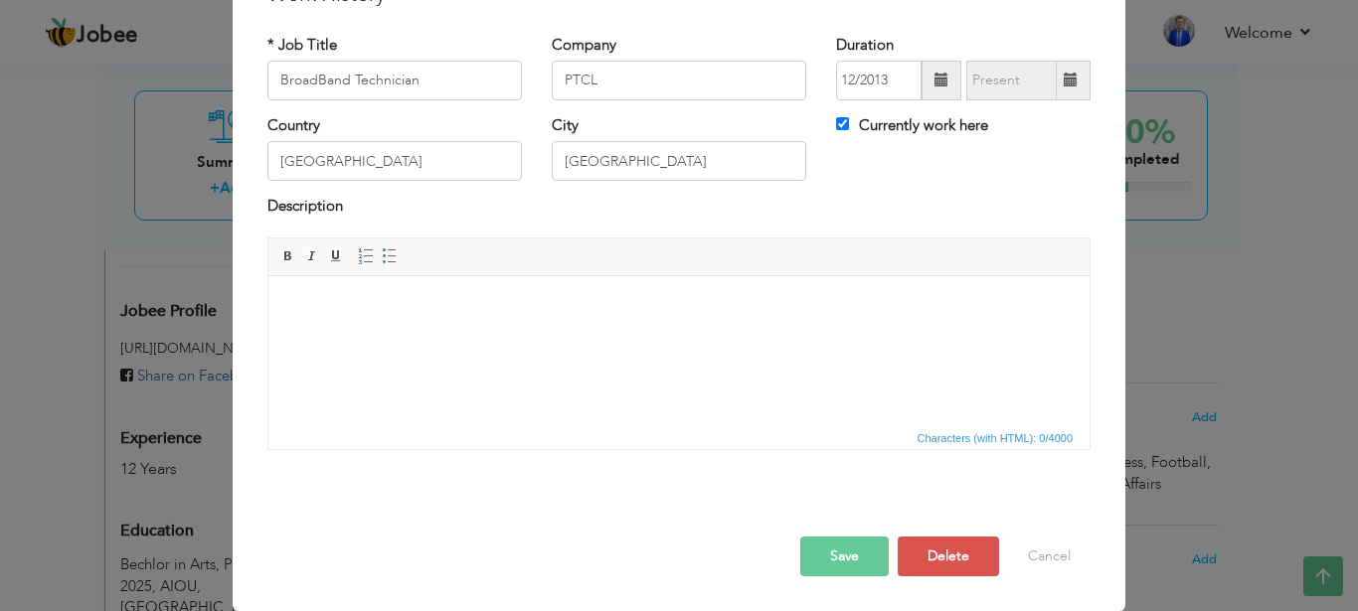
click at [832, 559] on button "Save" at bounding box center [844, 557] width 88 height 40
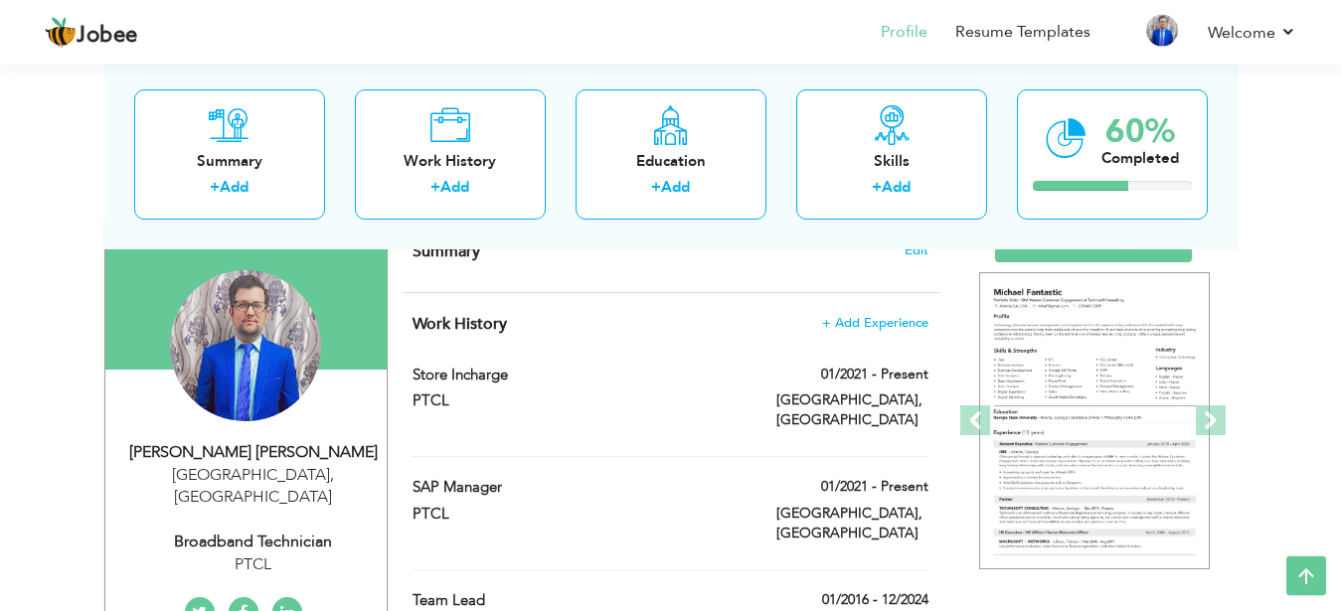
scroll to position [109, 0]
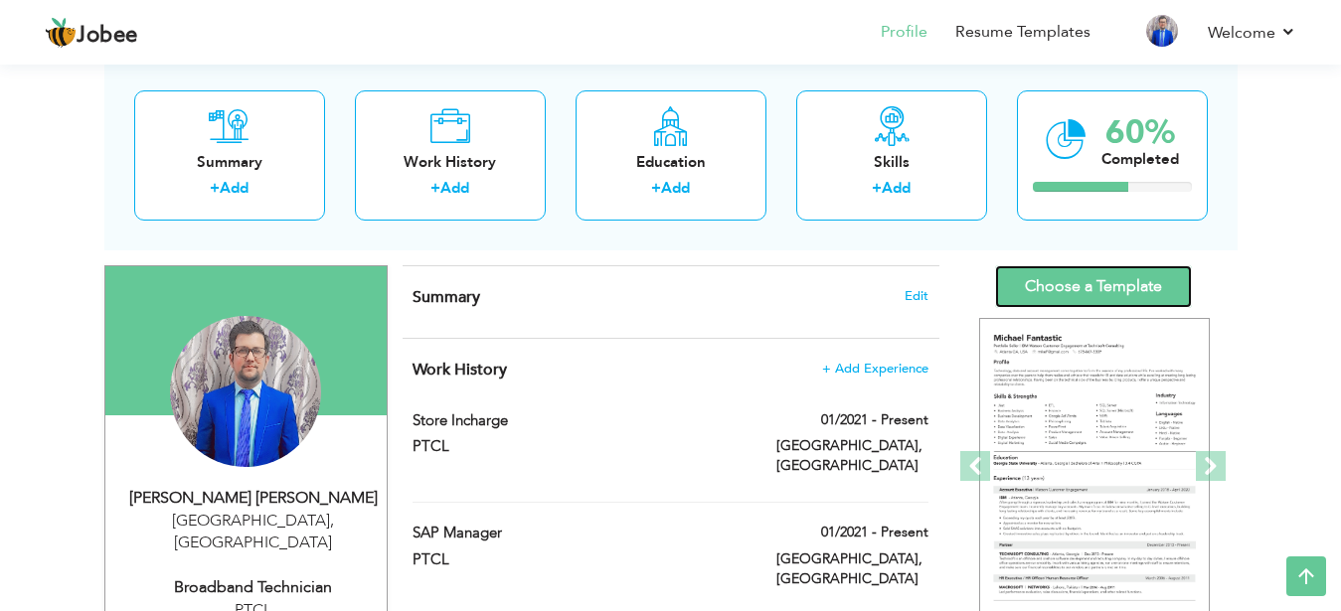
click at [1106, 287] on link "Choose a Template" at bounding box center [1093, 286] width 197 height 43
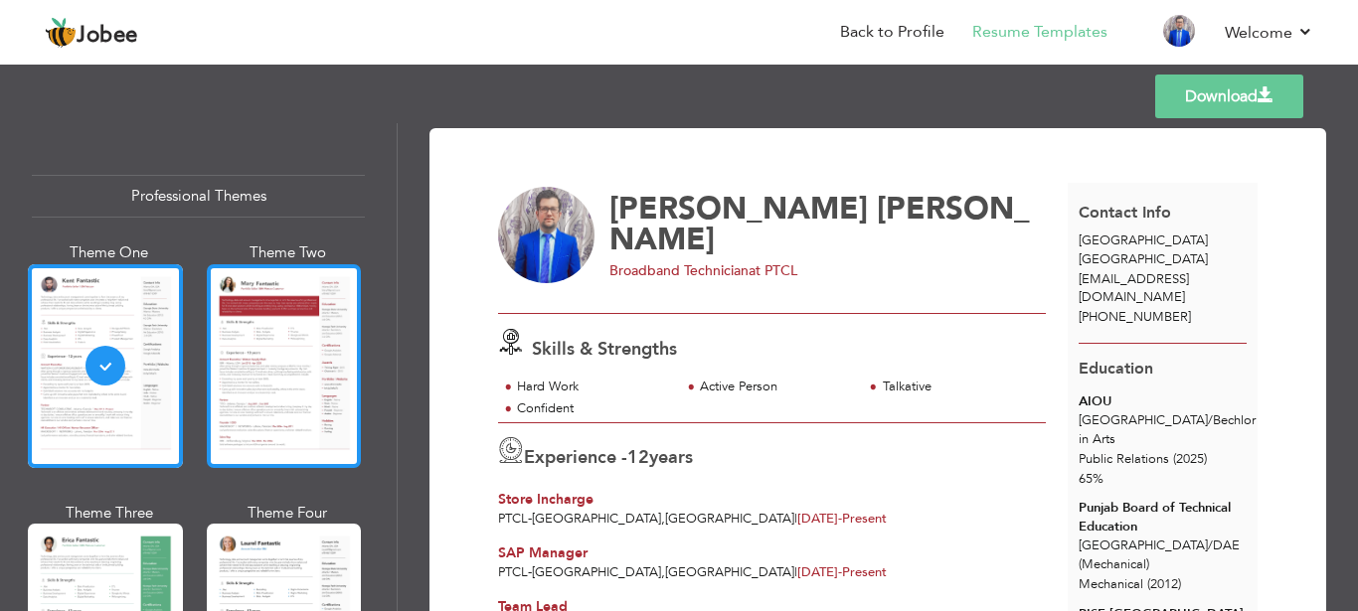
click at [259, 360] on div at bounding box center [284, 366] width 155 height 204
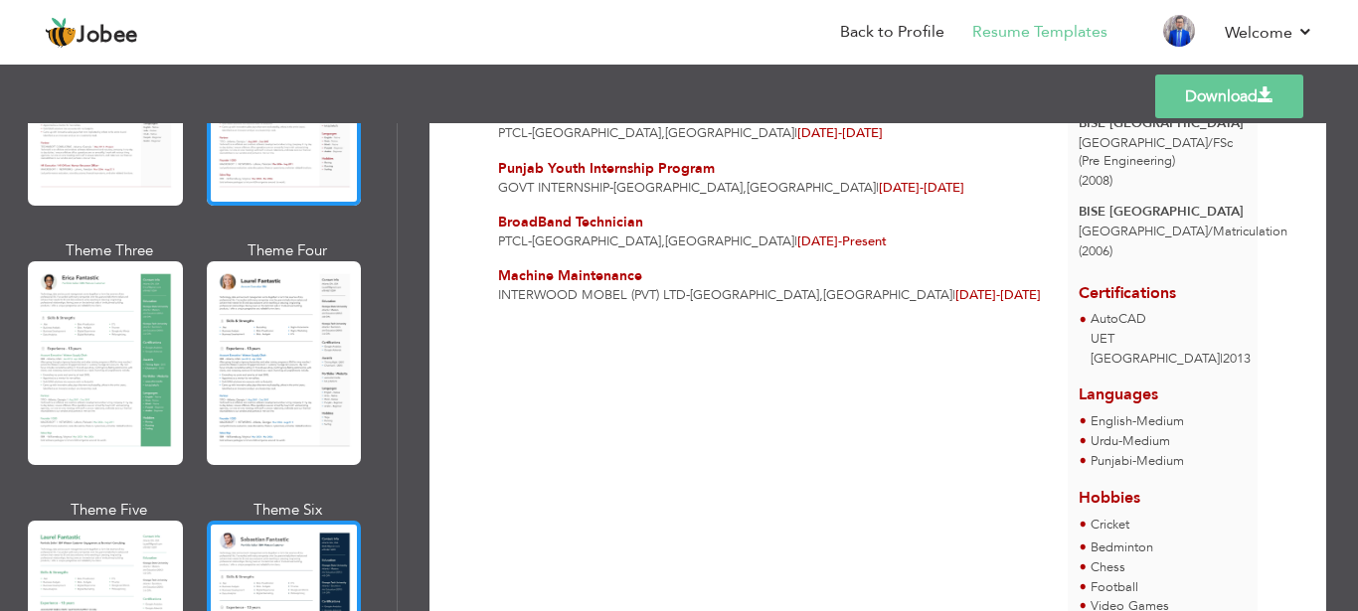
scroll to position [358, 0]
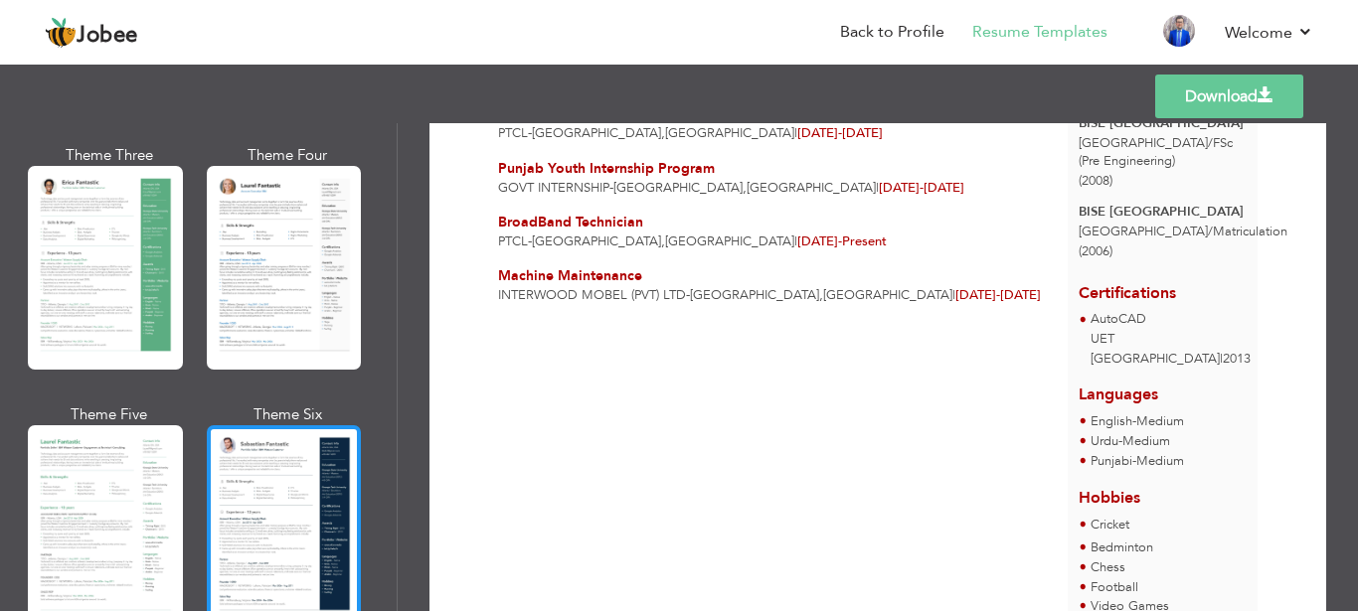
click at [262, 515] on div at bounding box center [284, 527] width 155 height 204
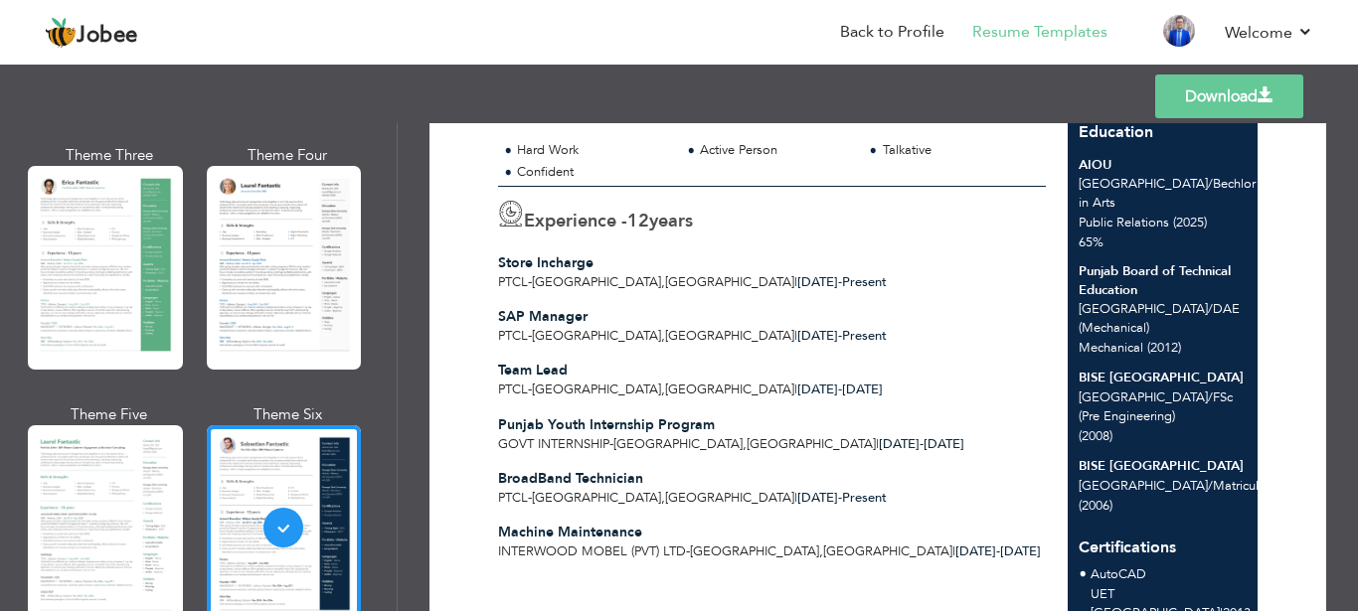
scroll to position [0, 0]
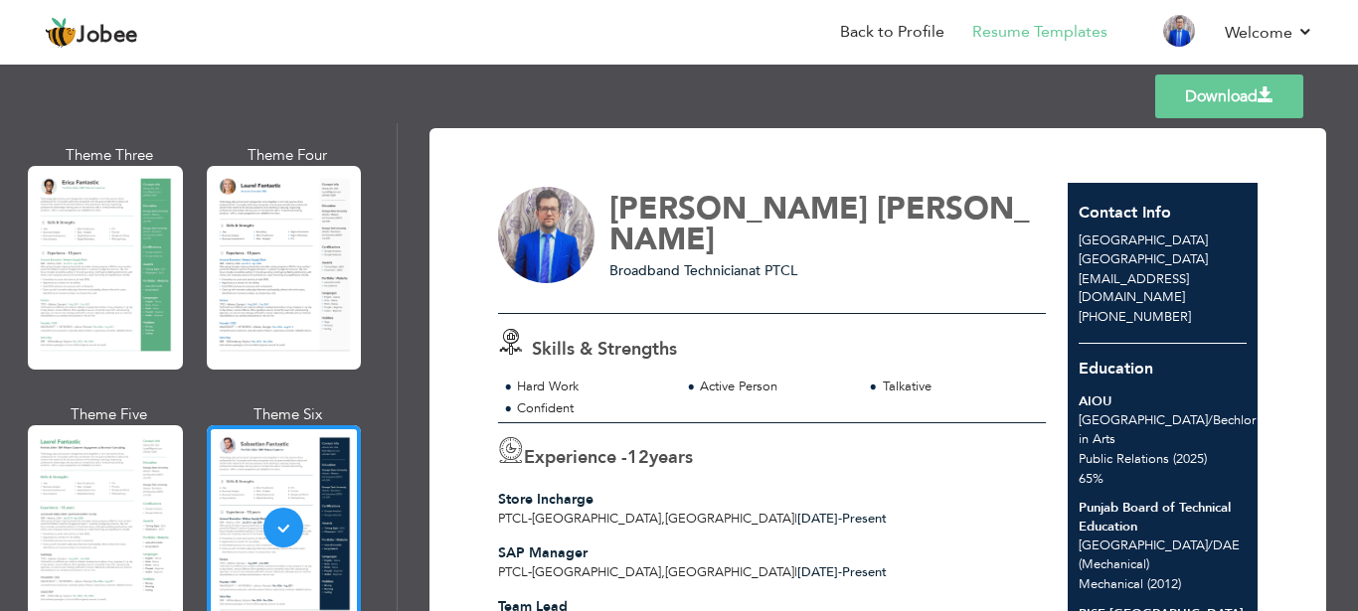
click at [1192, 105] on link "Download" at bounding box center [1229, 97] width 148 height 44
